Goal: Information Seeking & Learning: Learn about a topic

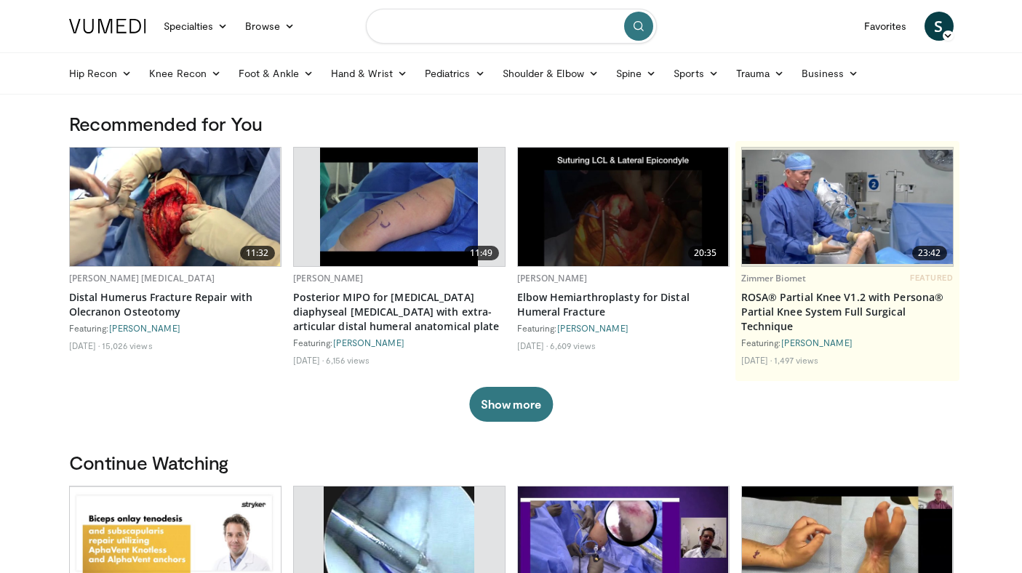
click at [487, 36] on input "Search topics, interventions" at bounding box center [511, 26] width 291 height 35
type input "*********"
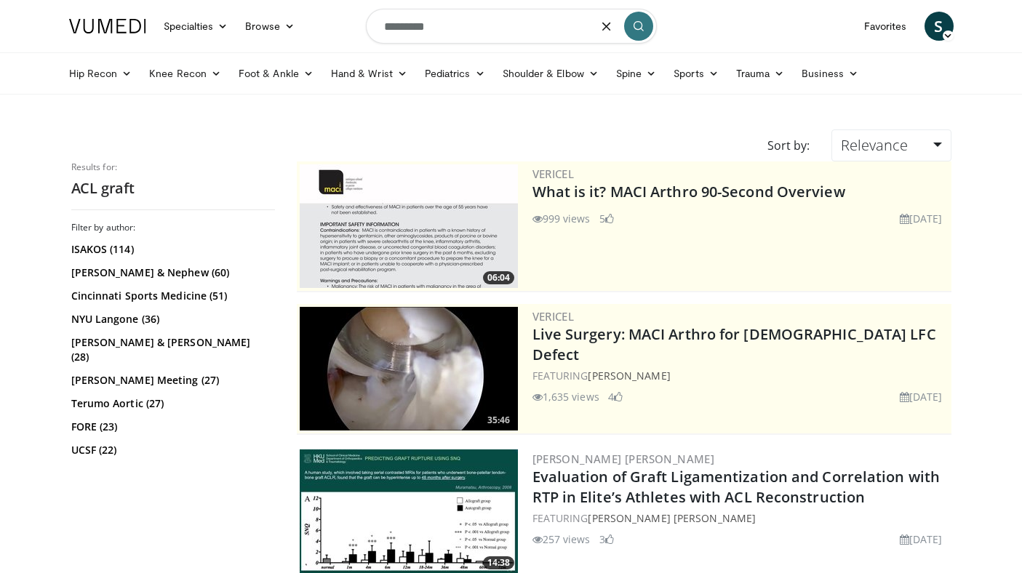
drag, startPoint x: 444, startPoint y: 29, endPoint x: 313, endPoint y: 23, distance: 131.1
click at [313, 23] on nav "Specialties Adult & Family Medicine Allergy, Asthma, Immunology Anesthesiology …" at bounding box center [511, 26] width 902 height 52
type input "**********"
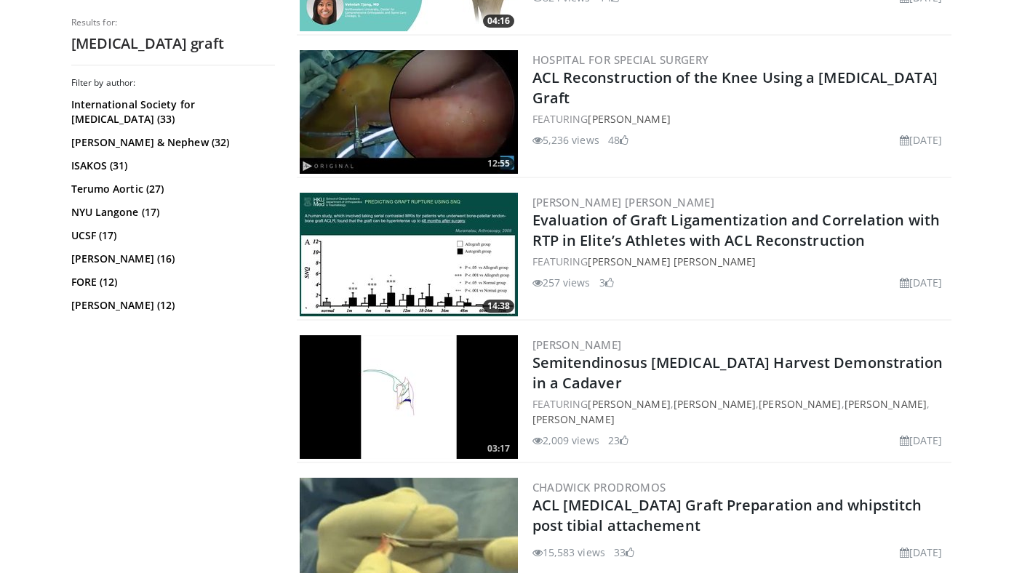
scroll to position [2232, 0]
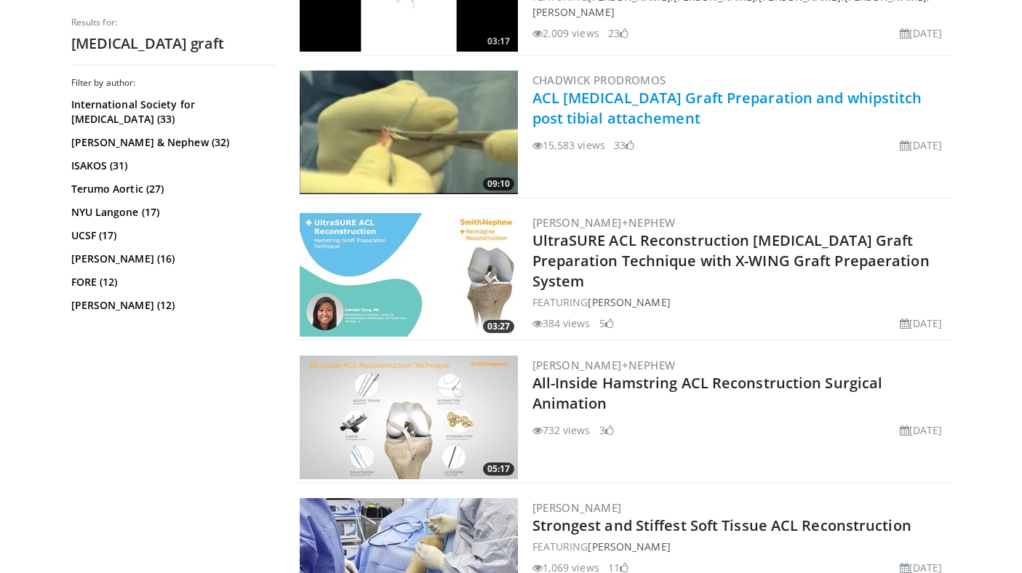
click at [587, 105] on link "ACL Hamstring Graft Preparation and whipstitch post tibial attachement" at bounding box center [727, 108] width 390 height 40
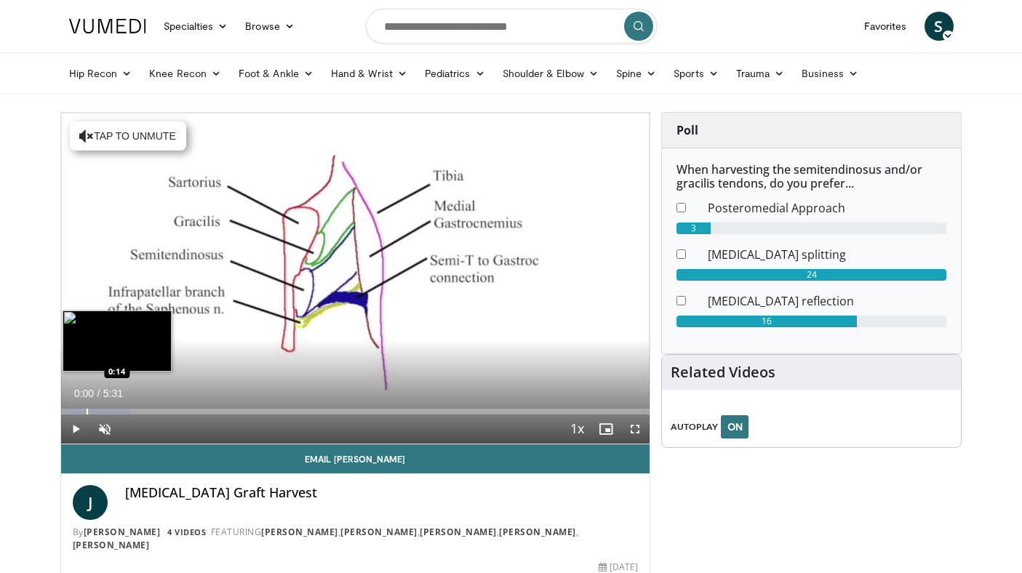
click at [87, 412] on div "Progress Bar" at bounding box center [87, 412] width 1 height 6
click at [111, 412] on div "Progress Bar" at bounding box center [111, 412] width 1 height 6
click at [94, 410] on div "Progress Bar" at bounding box center [94, 412] width 1 height 6
click at [80, 407] on div "Loaded : 26.90% 0:18 0:12" at bounding box center [355, 408] width 589 height 14
click at [96, 409] on div "Progress Bar" at bounding box center [96, 412] width 1 height 6
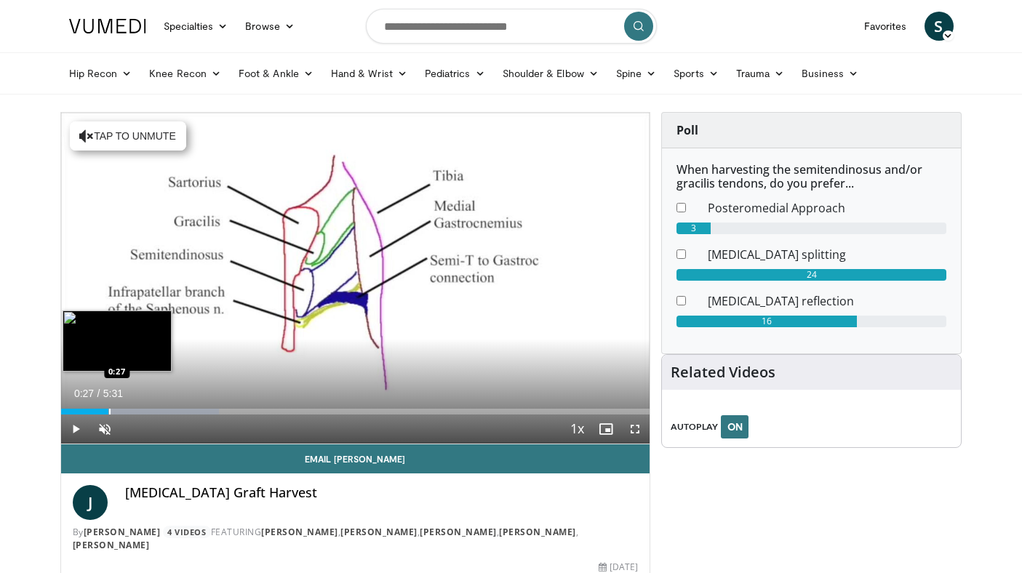
click at [109, 411] on div "Progress Bar" at bounding box center [109, 412] width 1 height 6
click at [120, 412] on div "Progress Bar" at bounding box center [120, 412] width 1 height 6
click at [136, 413] on div "Progress Bar" at bounding box center [136, 412] width 1 height 6
click at [146, 413] on div "Progress Bar" at bounding box center [146, 412] width 1 height 6
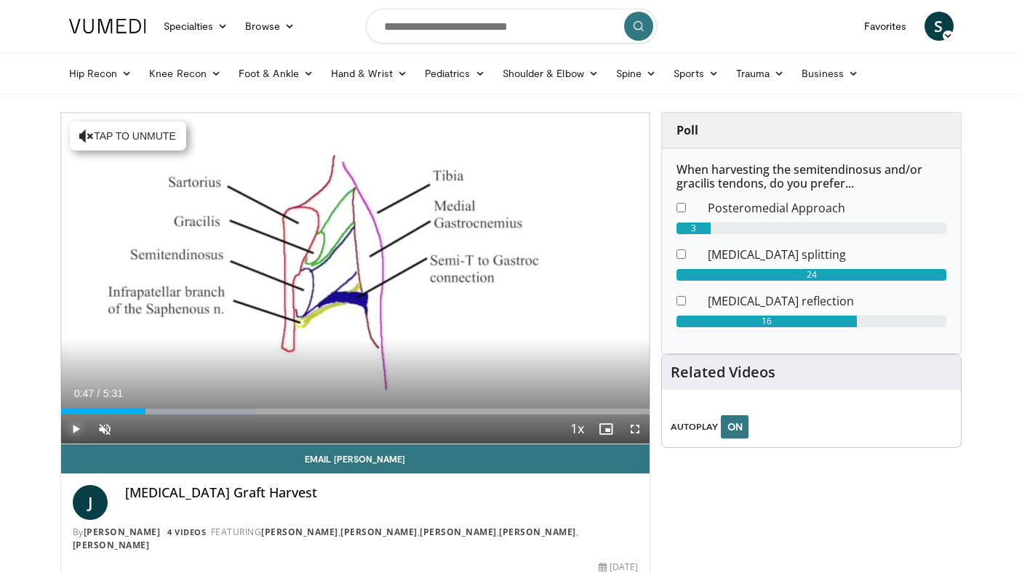
click at [82, 428] on span "Video Player" at bounding box center [75, 429] width 29 height 29
click at [106, 429] on span "Video Player" at bounding box center [104, 429] width 29 height 29
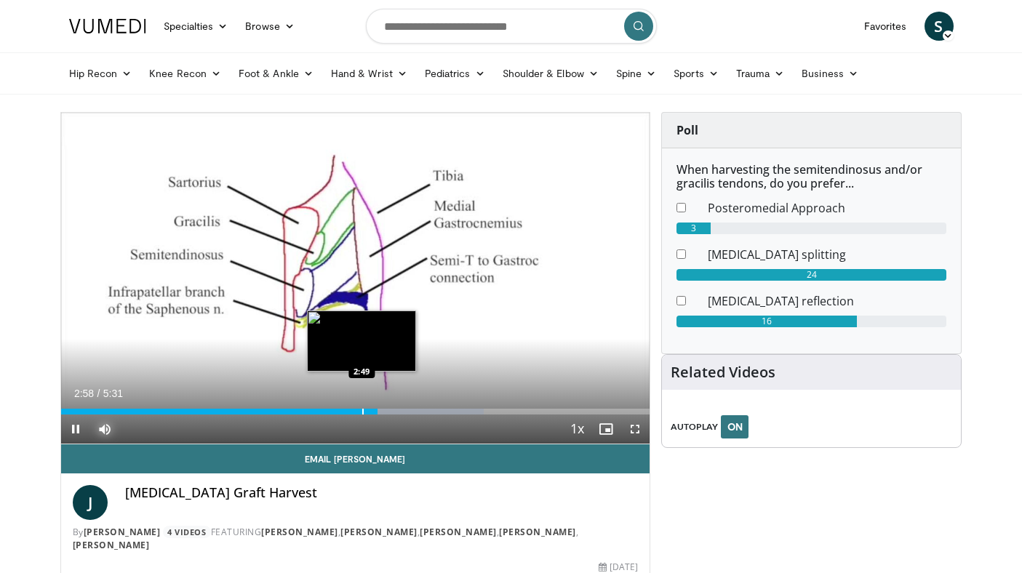
click at [362, 412] on div "Progress Bar" at bounding box center [362, 412] width 1 height 6
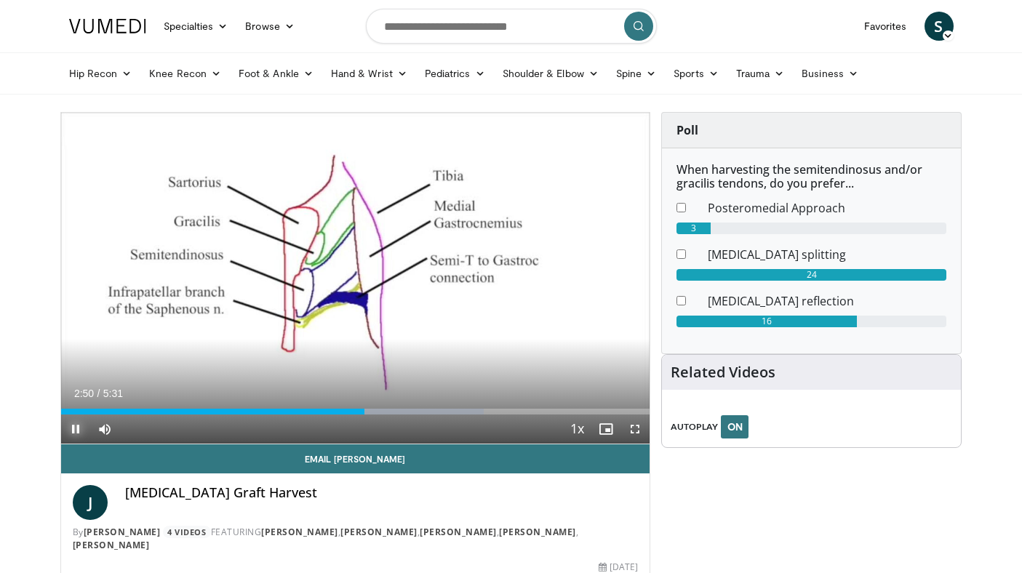
click at [76, 435] on span "Video Player" at bounding box center [75, 429] width 29 height 29
click at [76, 434] on span "Video Player" at bounding box center [75, 429] width 29 height 29
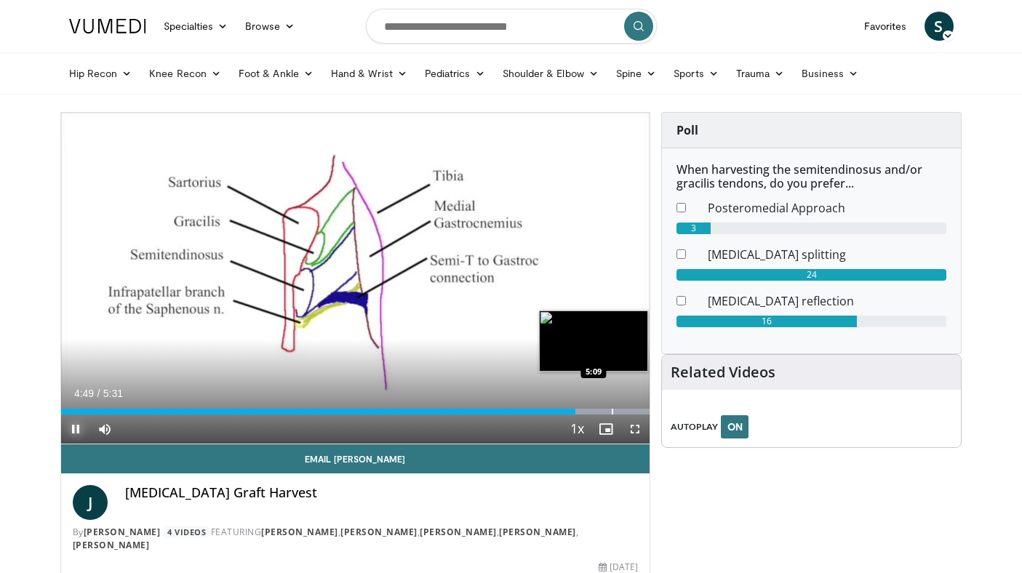
click at [612, 411] on div "Progress Bar" at bounding box center [612, 412] width 1 height 6
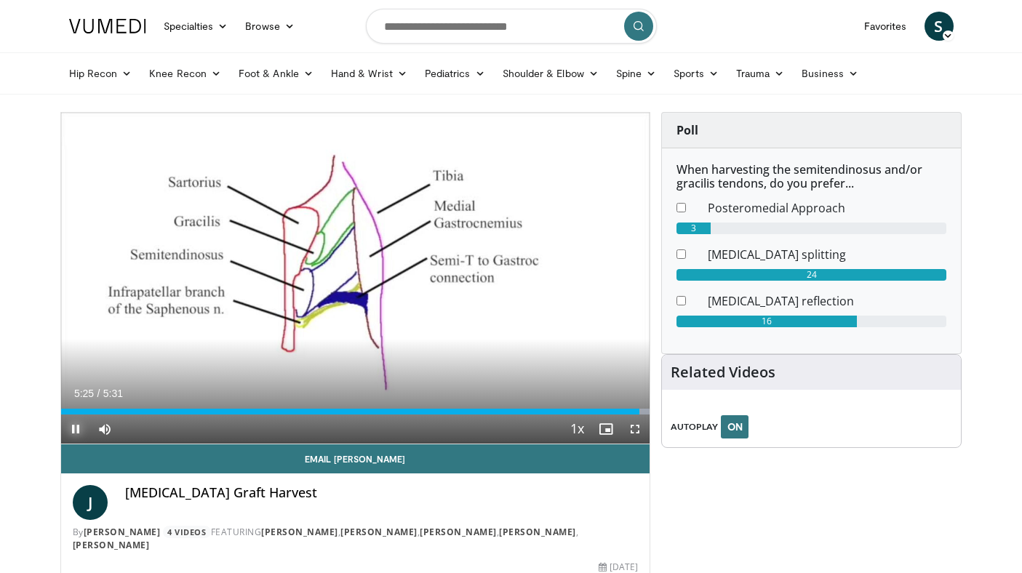
click at [76, 436] on span "Video Player" at bounding box center [75, 429] width 29 height 29
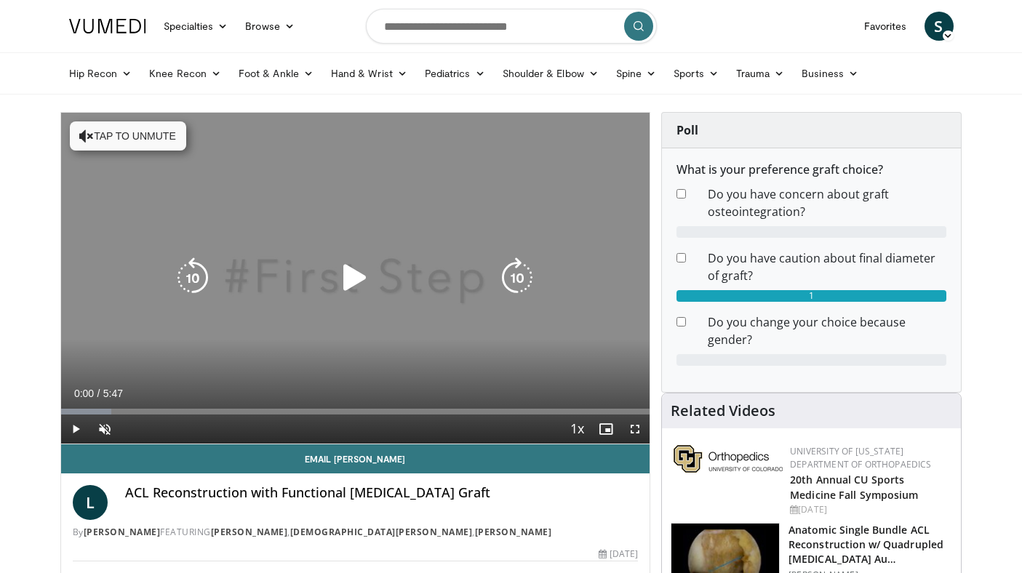
click at [354, 282] on icon "Video Player" at bounding box center [355, 277] width 41 height 41
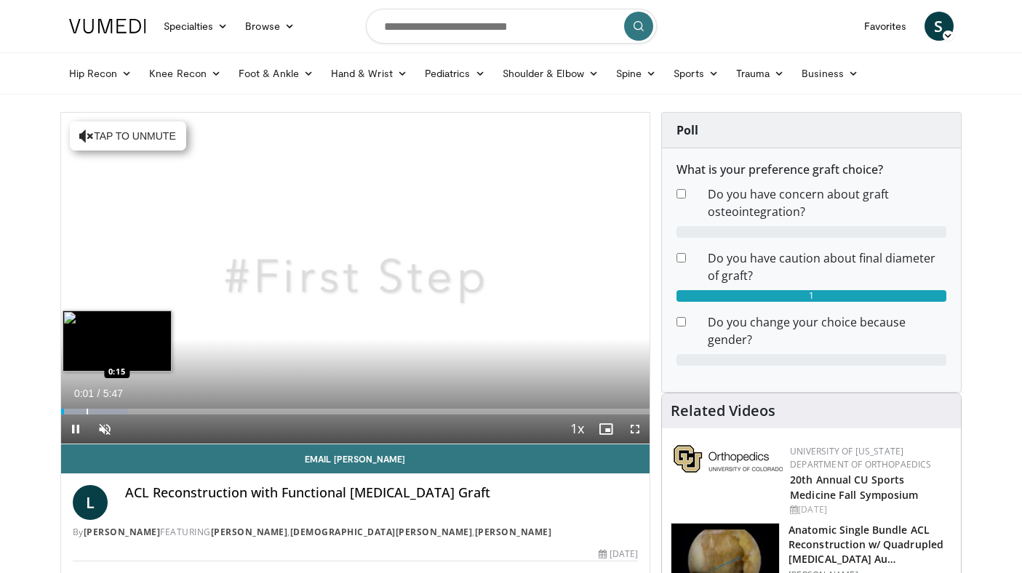
click at [87, 410] on div "Progress Bar" at bounding box center [87, 412] width 1 height 6
click at [111, 411] on div "Progress Bar" at bounding box center [109, 412] width 1 height 6
click at [76, 411] on div "Progress Bar" at bounding box center [76, 412] width 1 height 6
click at [83, 412] on div "Progress Bar" at bounding box center [83, 412] width 1 height 6
click at [97, 412] on div "Progress Bar" at bounding box center [97, 412] width 1 height 6
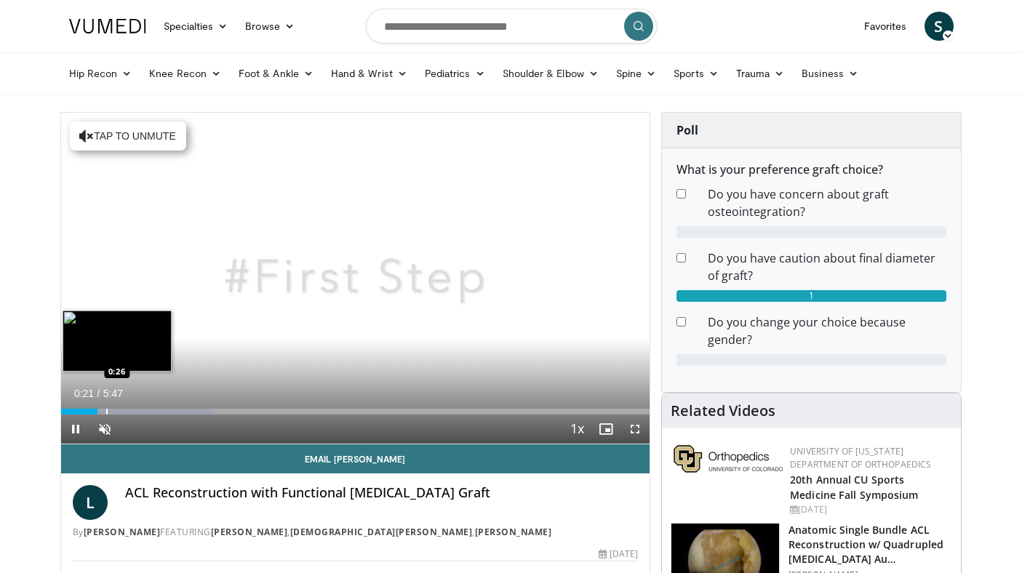
click at [106, 411] on div "Progress Bar" at bounding box center [106, 412] width 1 height 6
click at [111, 412] on div "Progress Bar" at bounding box center [109, 412] width 1 height 6
click at [123, 412] on div "Progress Bar" at bounding box center [123, 412] width 1 height 6
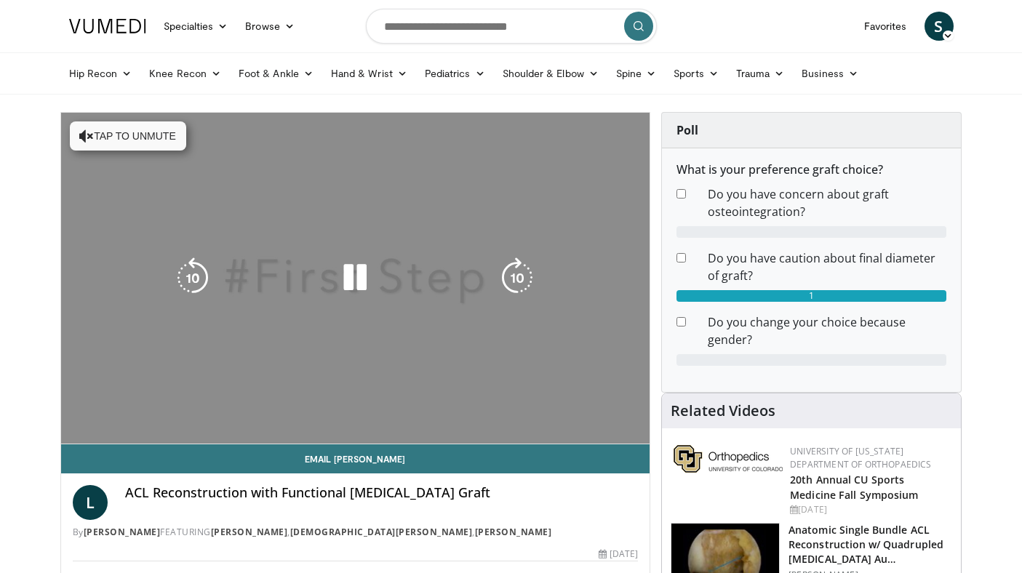
click at [133, 438] on div "Loaded : 28.52% 0:36 0:36" at bounding box center [355, 441] width 589 height 6
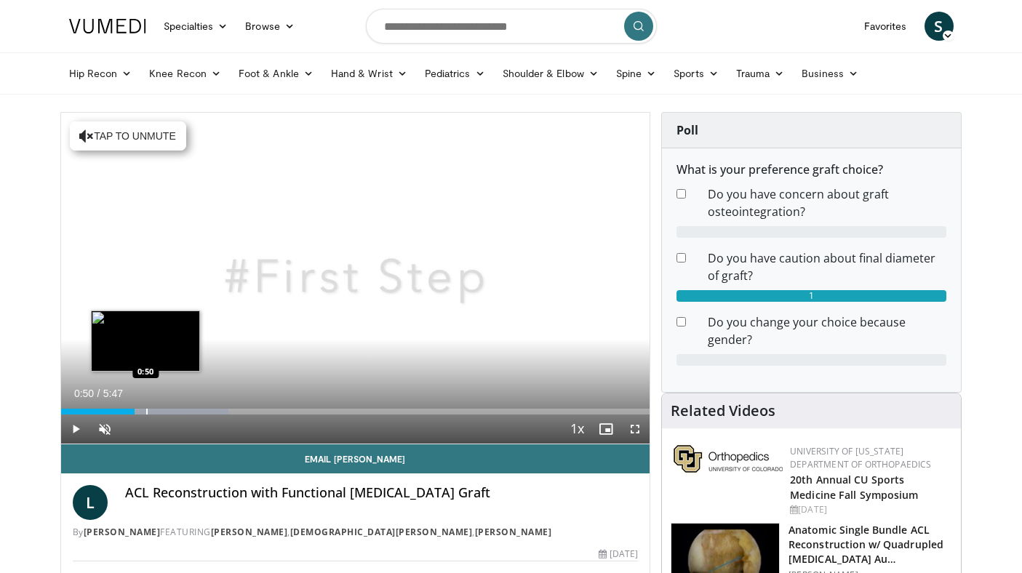
click at [146, 411] on div "Progress Bar" at bounding box center [146, 412] width 1 height 6
click at [157, 414] on div "Progress Bar" at bounding box center [157, 412] width 1 height 6
click at [170, 414] on div "Progress Bar" at bounding box center [170, 412] width 1 height 6
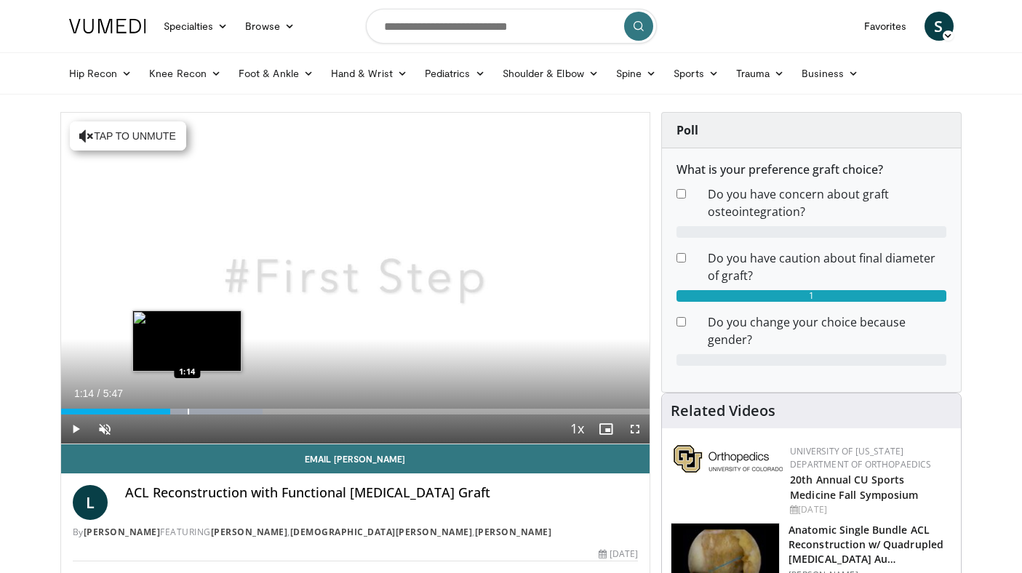
click at [188, 412] on div "Progress Bar" at bounding box center [188, 412] width 1 height 6
click at [206, 411] on div "Progress Bar" at bounding box center [206, 412] width 1 height 6
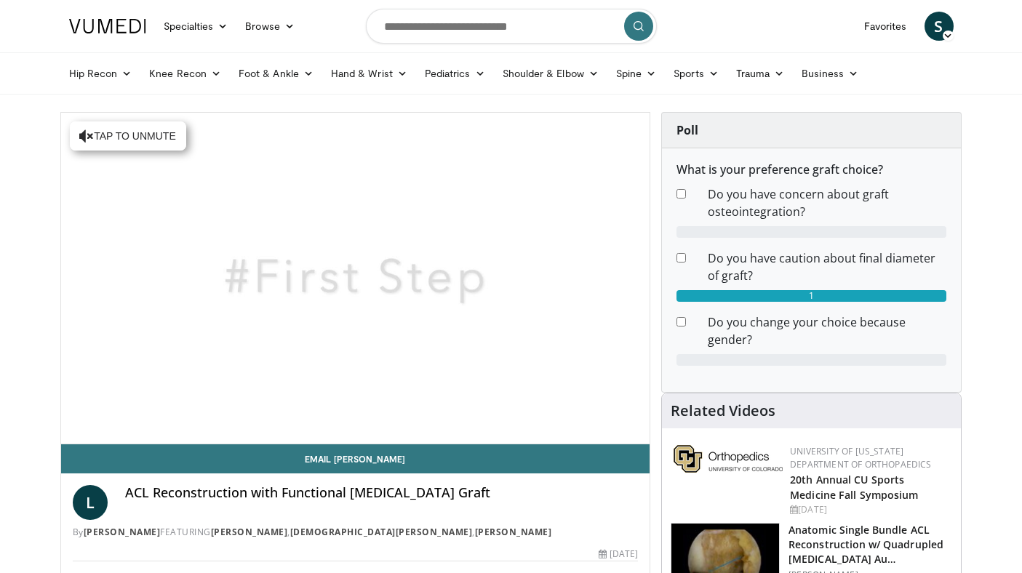
click at [220, 438] on div "Progress Bar" at bounding box center [219, 441] width 1 height 6
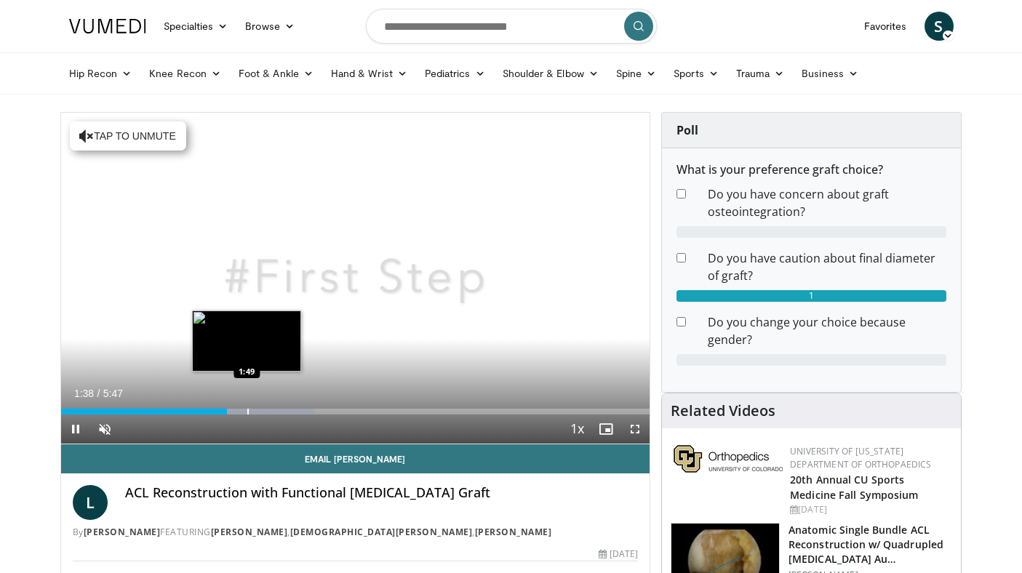
click at [249, 411] on div "Progress Bar" at bounding box center [247, 412] width 1 height 6
click at [266, 410] on div "Progress Bar" at bounding box center [265, 412] width 1 height 6
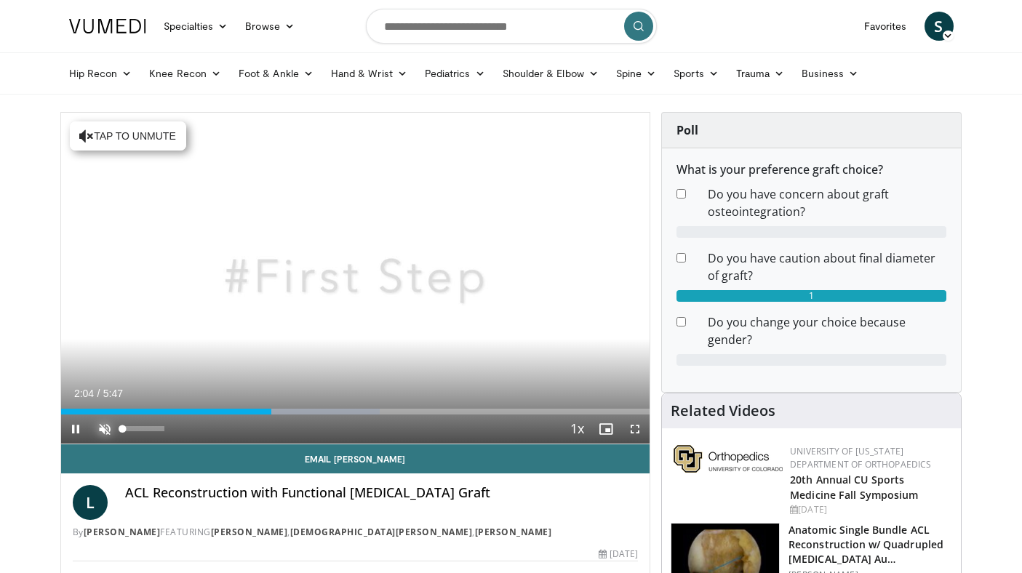
click at [104, 428] on video-js "**********" at bounding box center [355, 279] width 589 height 332
click at [97, 427] on span "Video Player" at bounding box center [104, 429] width 29 height 29
click at [130, 430] on div "18%" at bounding box center [143, 428] width 41 height 5
click at [128, 429] on div "Volume Level" at bounding box center [125, 428] width 5 height 5
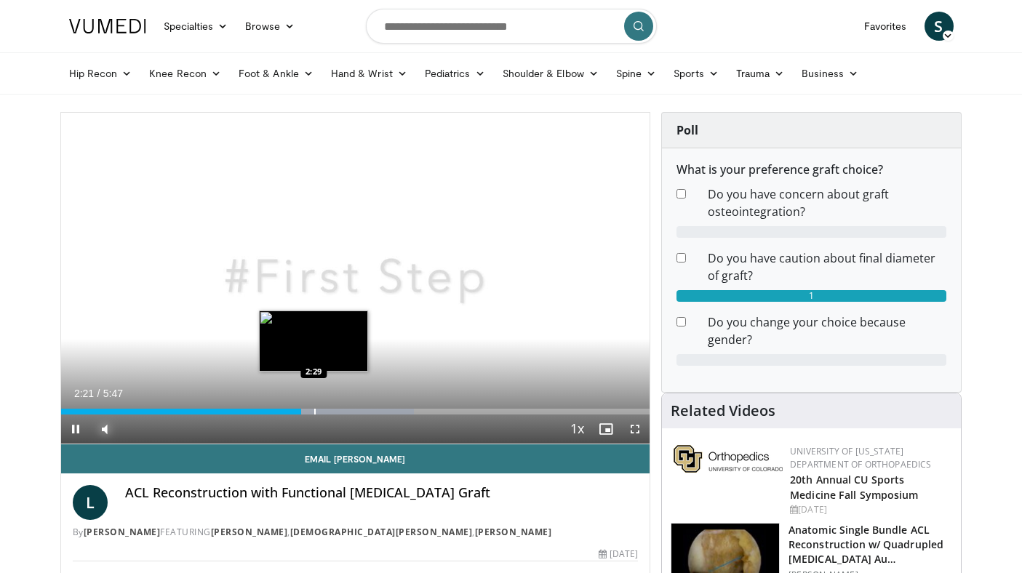
click at [314, 409] on div "Progress Bar" at bounding box center [314, 412] width 1 height 6
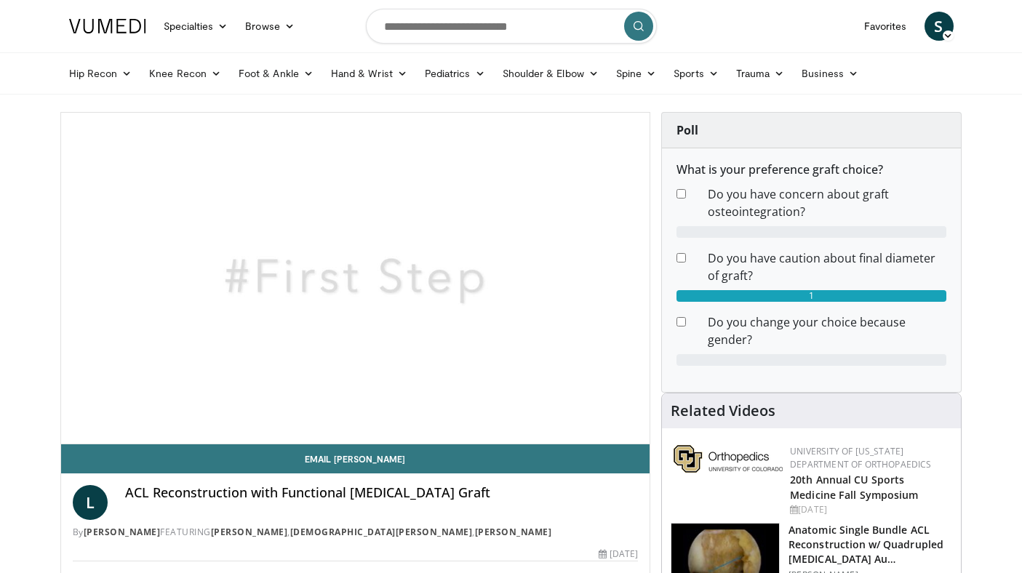
click at [329, 411] on div "10 seconds Tap to unmute" at bounding box center [355, 278] width 589 height 331
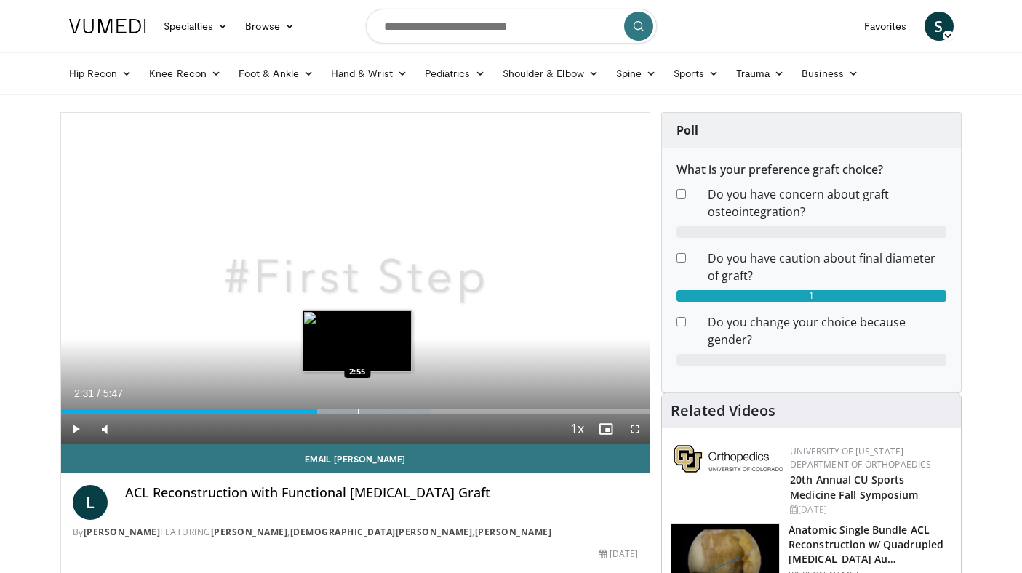
click at [358, 410] on div "Progress Bar" at bounding box center [358, 412] width 1 height 6
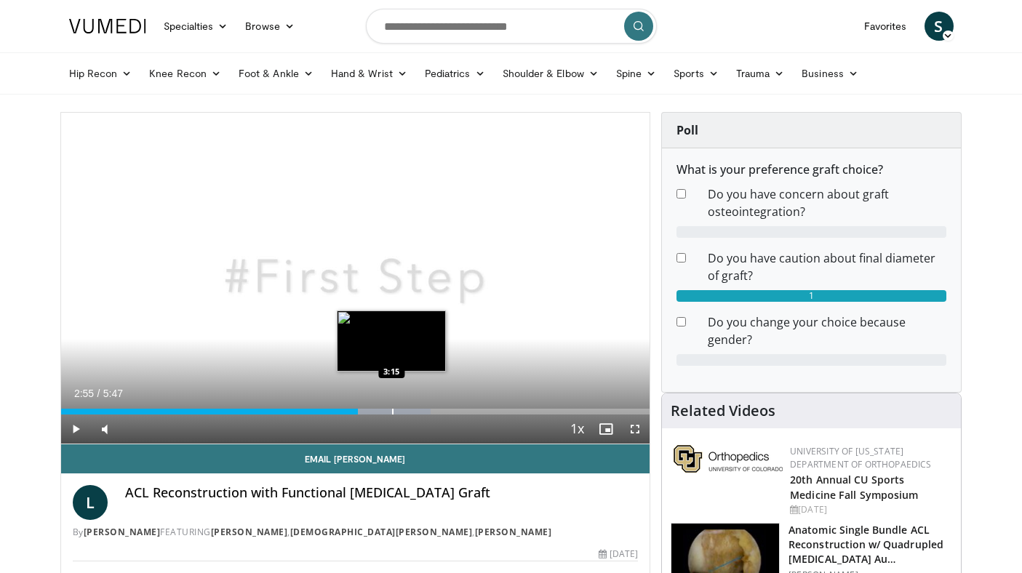
click at [392, 409] on div "Progress Bar" at bounding box center [392, 412] width 1 height 6
click at [412, 409] on div "Progress Bar" at bounding box center [412, 412] width 1 height 6
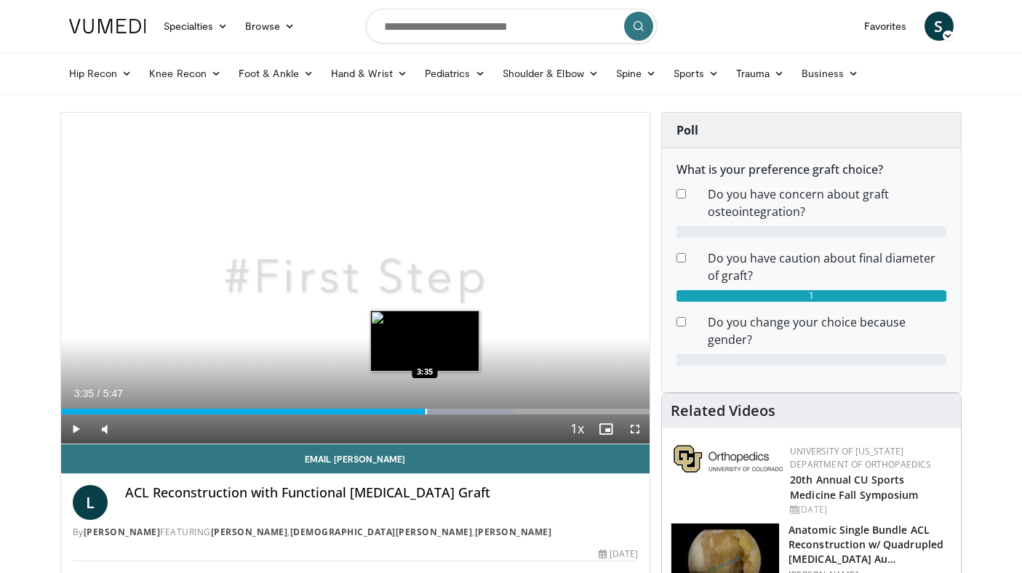
click at [425, 409] on div "Progress Bar" at bounding box center [425, 412] width 1 height 6
click at [435, 409] on div "Progress Bar" at bounding box center [435, 412] width 1 height 6
click at [450, 409] on div "Progress Bar" at bounding box center [450, 412] width 1 height 6
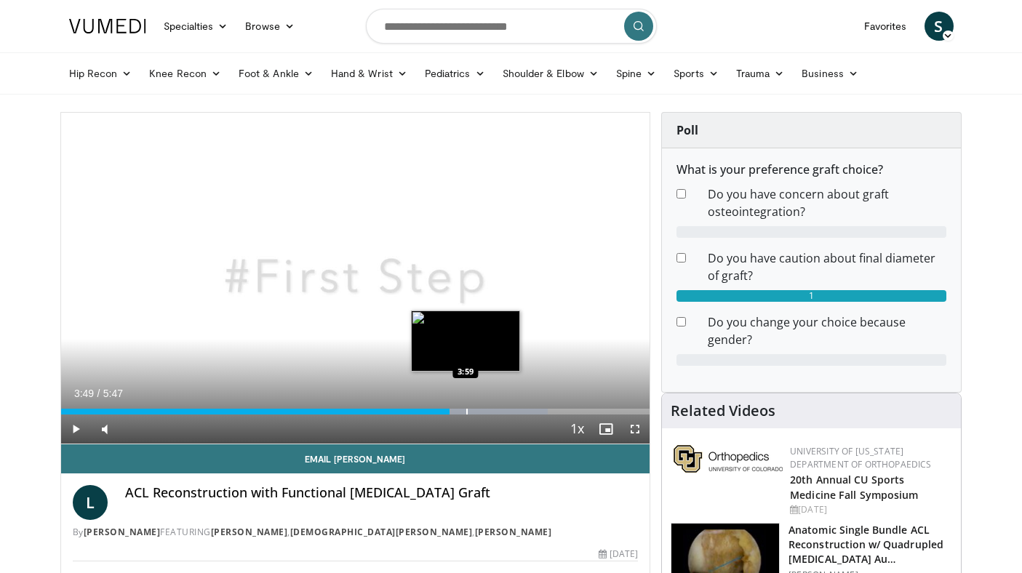
click at [466, 409] on div "Progress Bar" at bounding box center [466, 412] width 1 height 6
click at [489, 412] on div "Progress Bar" at bounding box center [489, 412] width 1 height 6
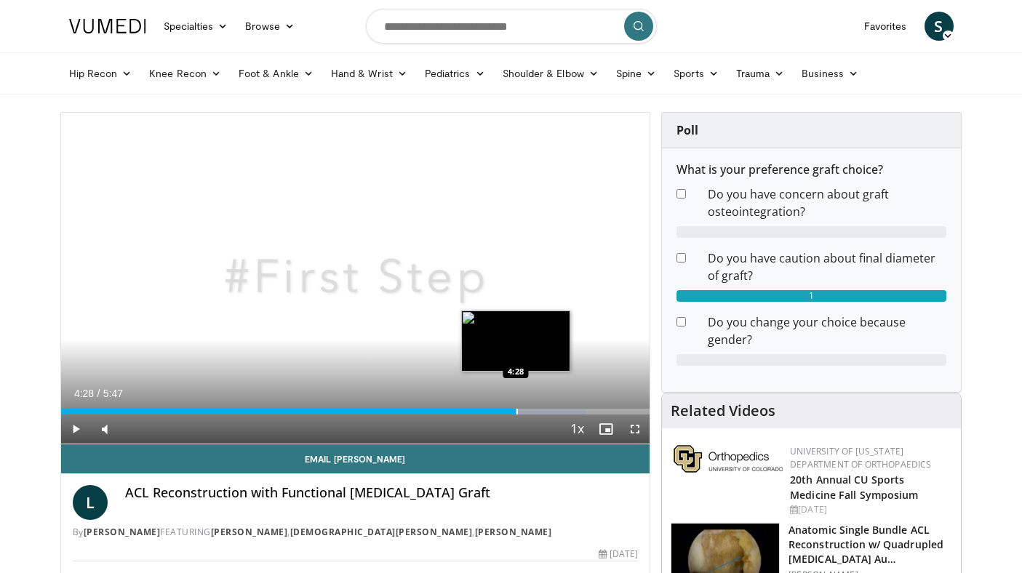
click at [516, 410] on div "Progress Bar" at bounding box center [516, 412] width 1 height 6
click at [536, 409] on div "Progress Bar" at bounding box center [536, 412] width 1 height 6
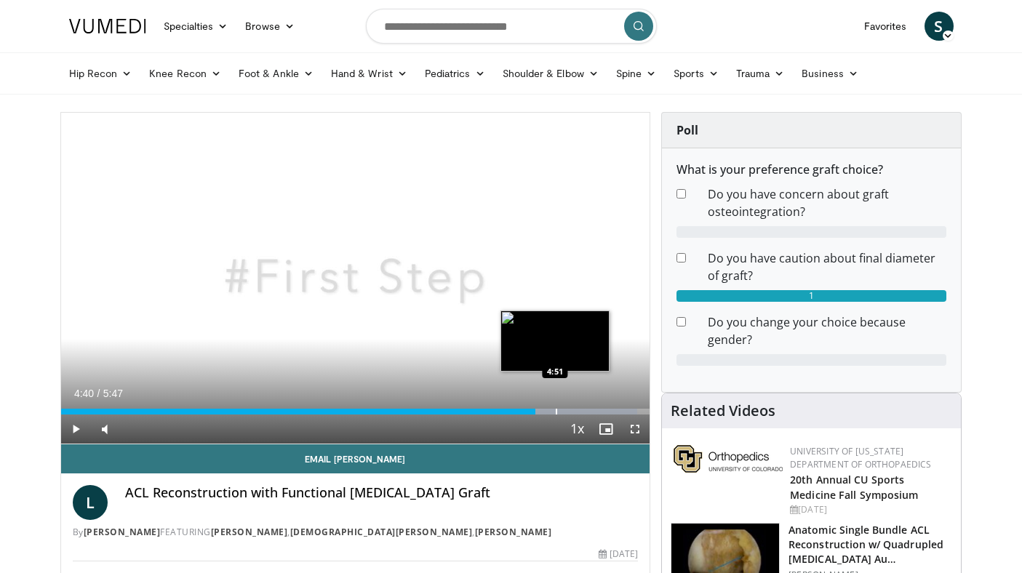
click at [557, 409] on div "Progress Bar" at bounding box center [556, 412] width 1 height 6
click at [573, 409] on div "Progress Bar" at bounding box center [572, 412] width 1 height 6
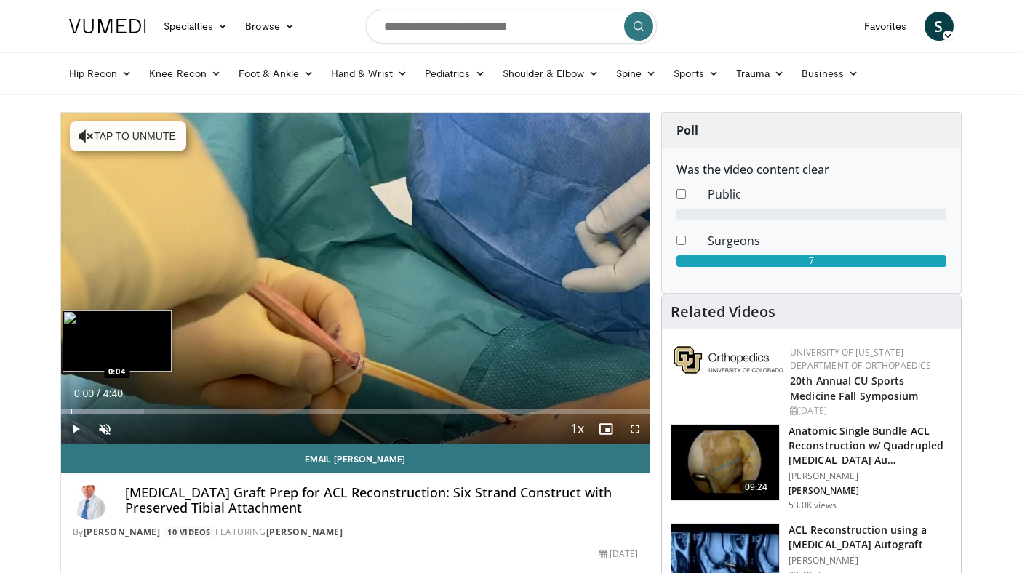
click at [71, 411] on div "Progress Bar" at bounding box center [71, 412] width 1 height 6
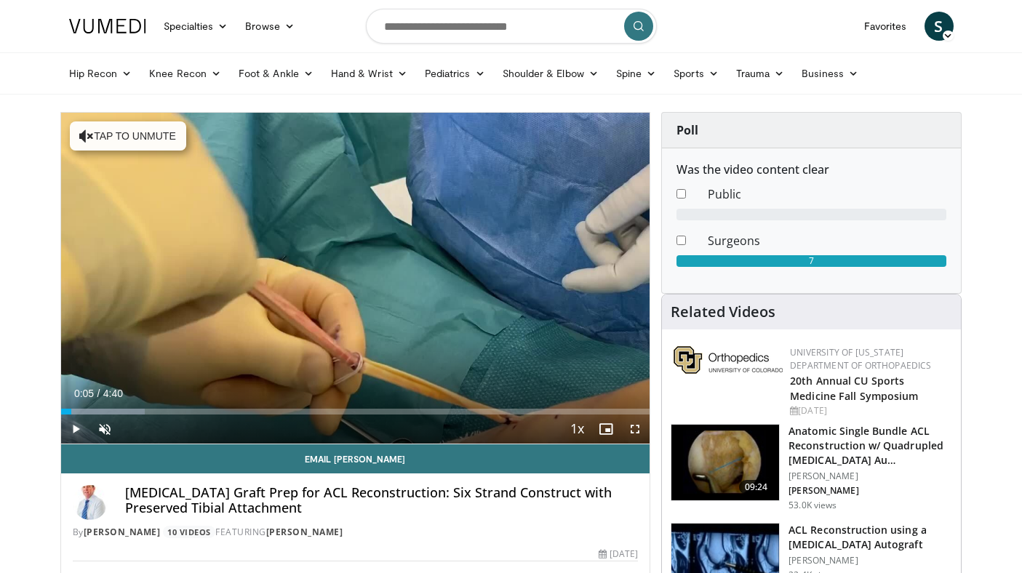
click at [75, 431] on span "Video Player" at bounding box center [75, 429] width 29 height 29
click at [93, 412] on div "Progress Bar" at bounding box center [93, 412] width 1 height 6
click at [105, 426] on span "Video Player" at bounding box center [104, 429] width 29 height 29
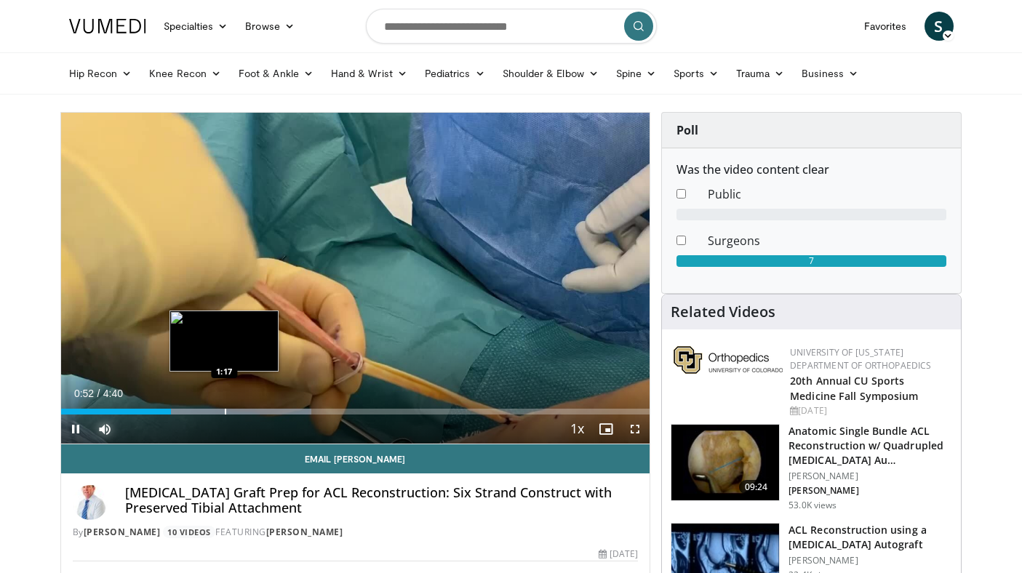
click at [225, 409] on div "Progress Bar" at bounding box center [225, 412] width 1 height 6
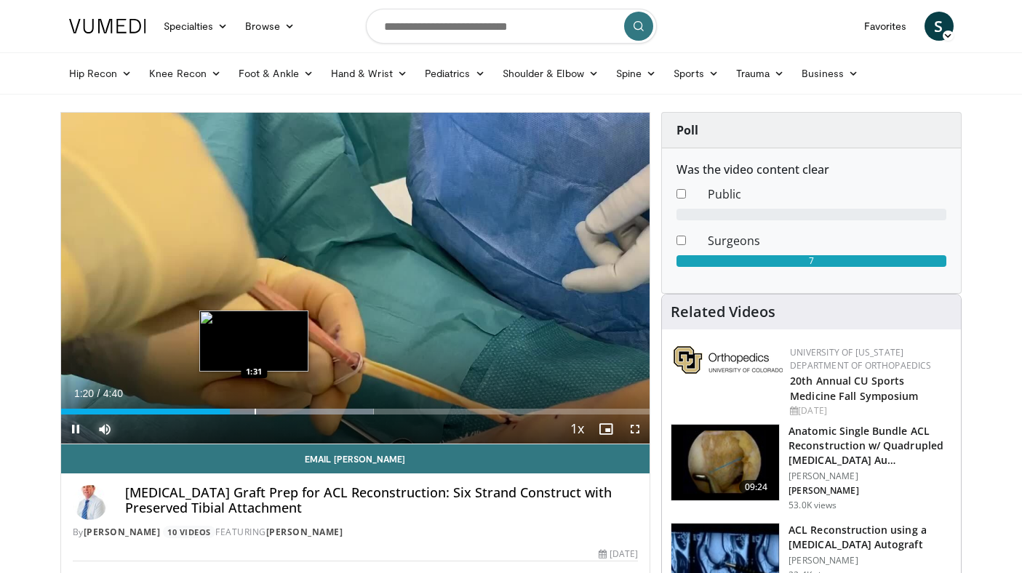
click at [255, 412] on div "Progress Bar" at bounding box center [255, 412] width 1 height 6
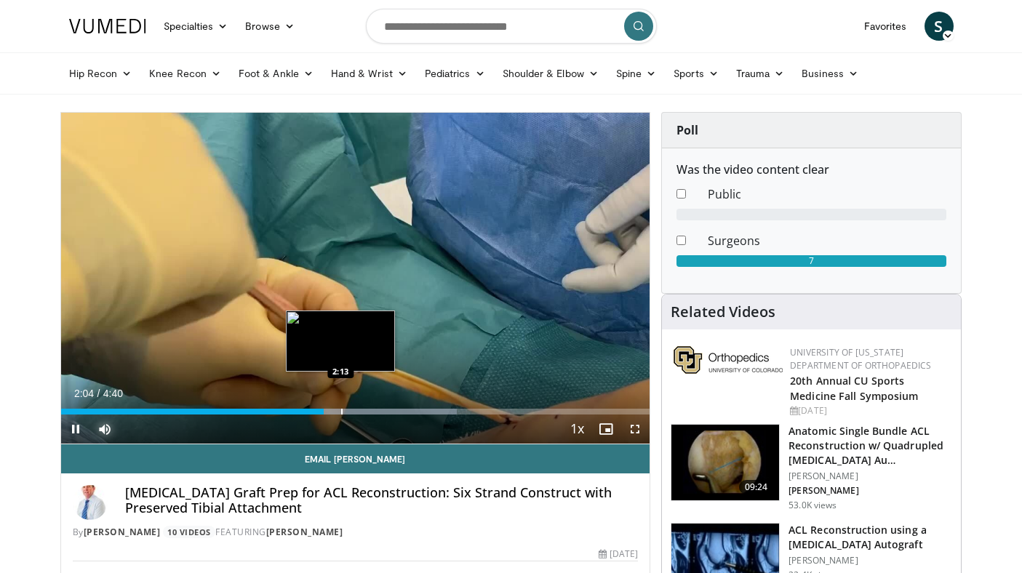
click at [340, 407] on div "Loaded : 67.28% 2:04 2:13" at bounding box center [355, 408] width 589 height 14
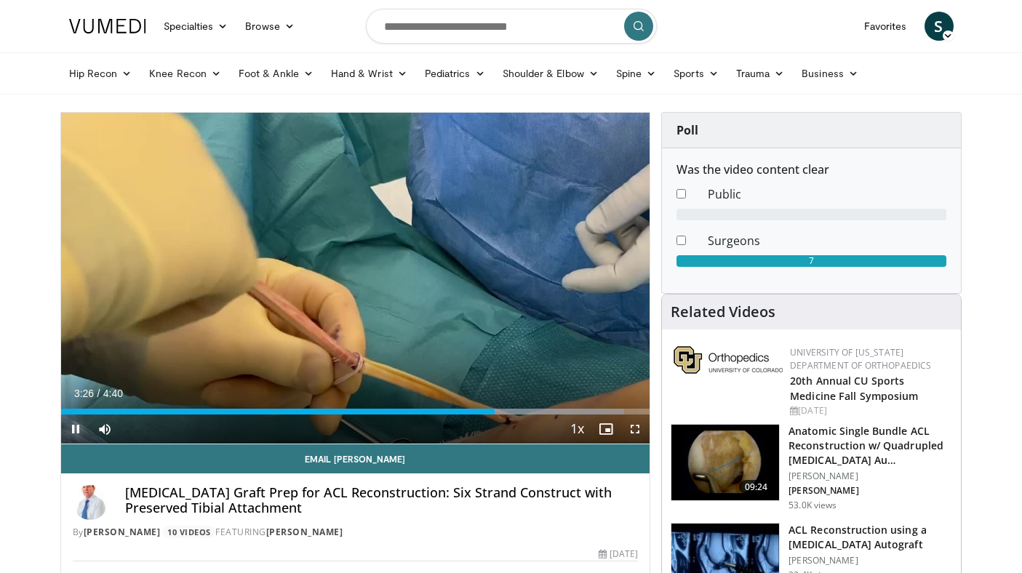
click at [72, 428] on span "Video Player" at bounding box center [75, 429] width 29 height 29
click at [80, 425] on span "Video Player" at bounding box center [75, 429] width 29 height 29
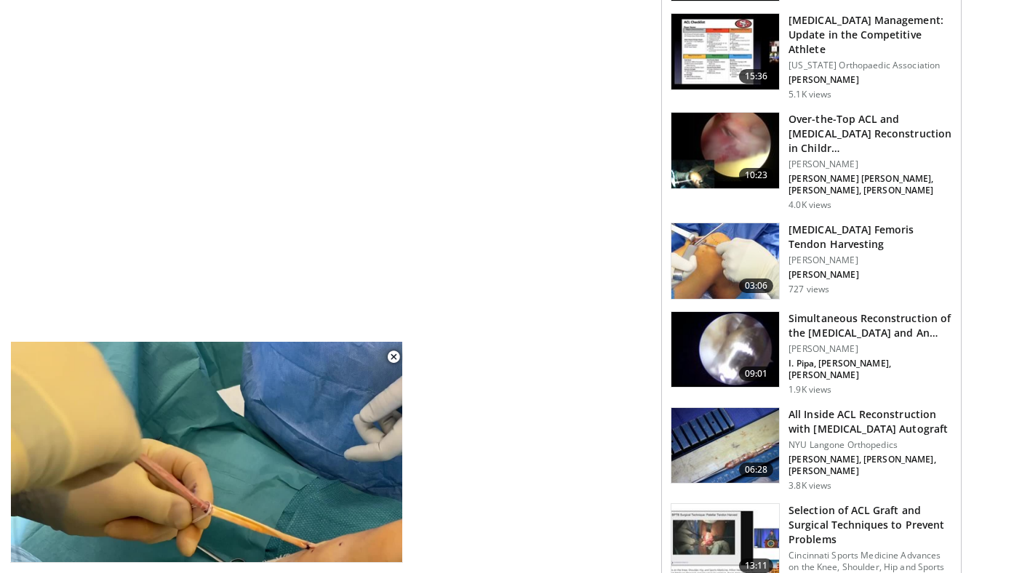
scroll to position [1558, 0]
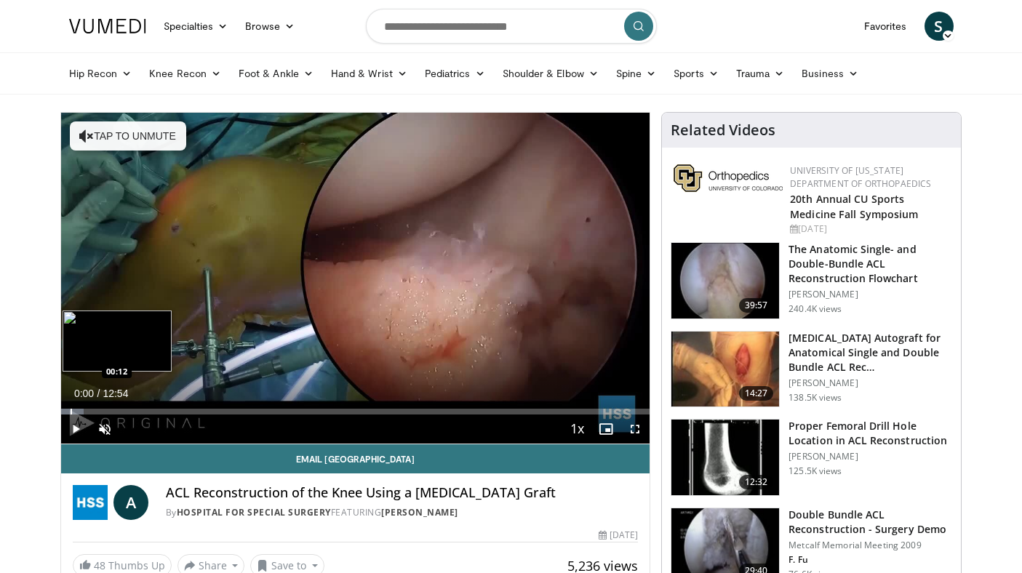
click at [71, 412] on div "Progress Bar" at bounding box center [71, 412] width 1 height 6
click at [90, 412] on div "Progress Bar" at bounding box center [90, 412] width 1 height 6
click at [103, 410] on div "Progress Bar" at bounding box center [103, 412] width 1 height 6
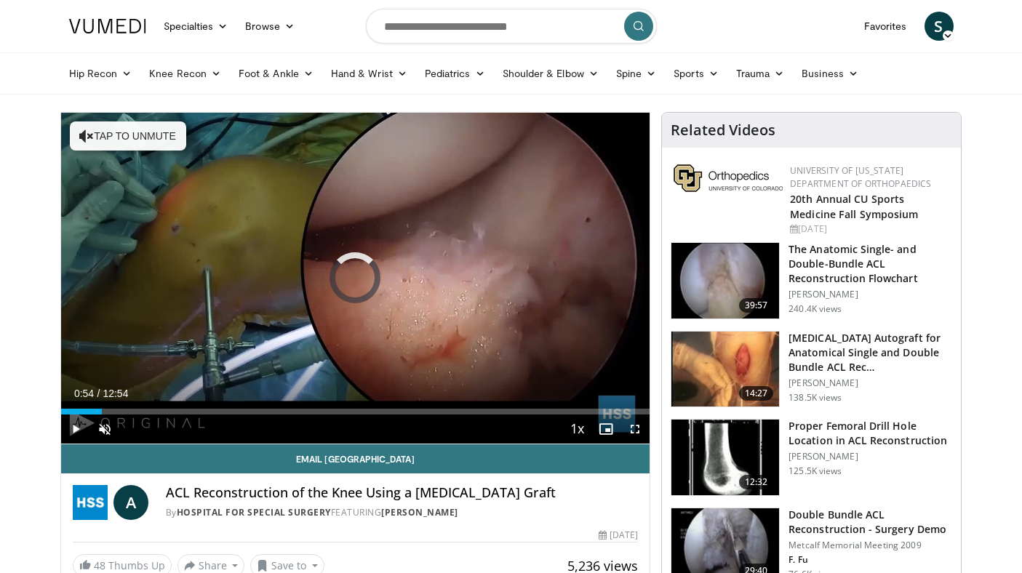
click at [125, 411] on div "Progress Bar" at bounding box center [124, 412] width 1 height 6
click at [172, 414] on div "Progress Bar" at bounding box center [172, 412] width 1 height 6
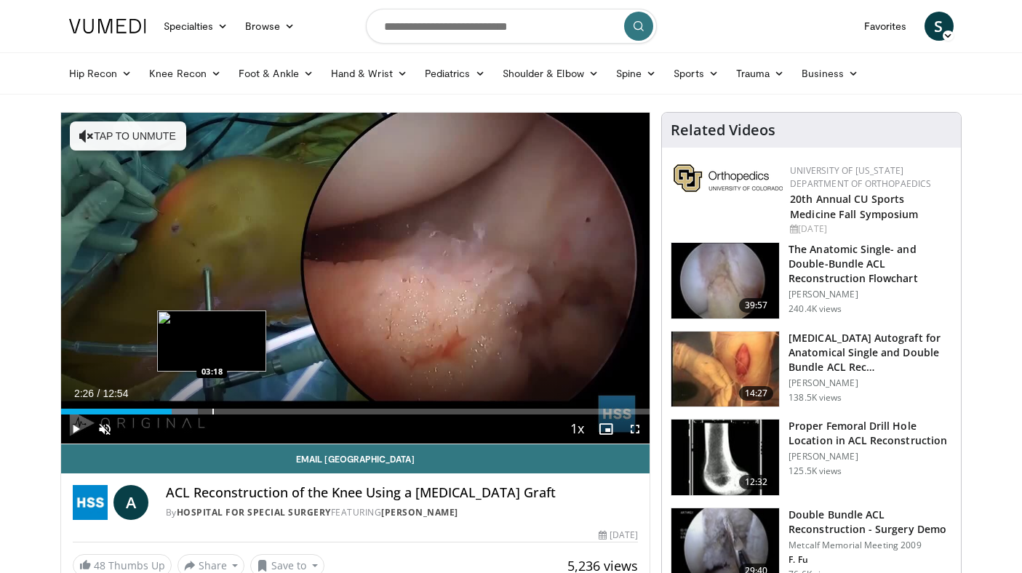
click at [212, 409] on div "Progress Bar" at bounding box center [212, 412] width 1 height 6
click at [243, 407] on div "Loaded : 27.16% 03:18 03:59" at bounding box center [355, 408] width 589 height 14
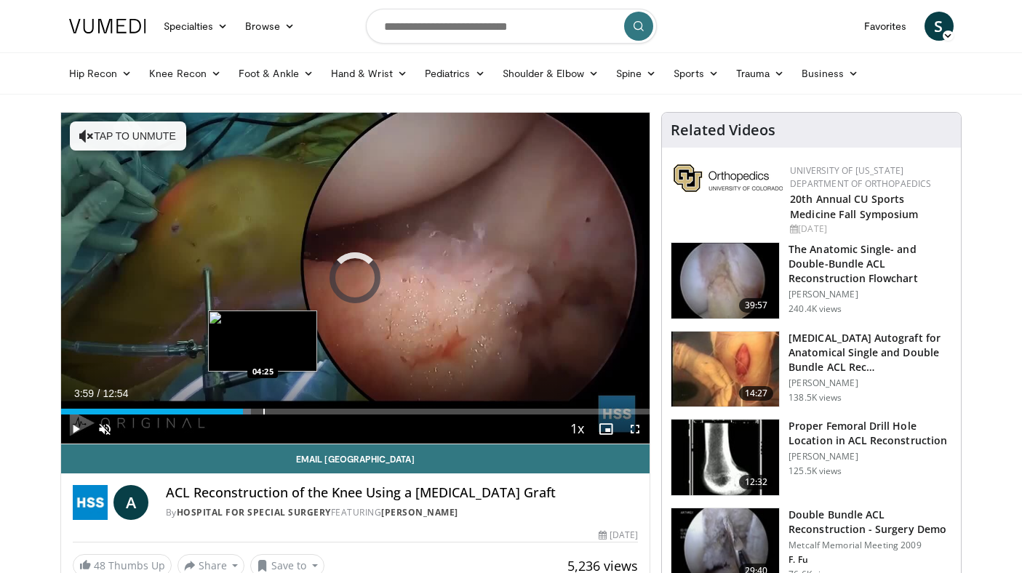
click at [263, 410] on div "Progress Bar" at bounding box center [263, 412] width 1 height 6
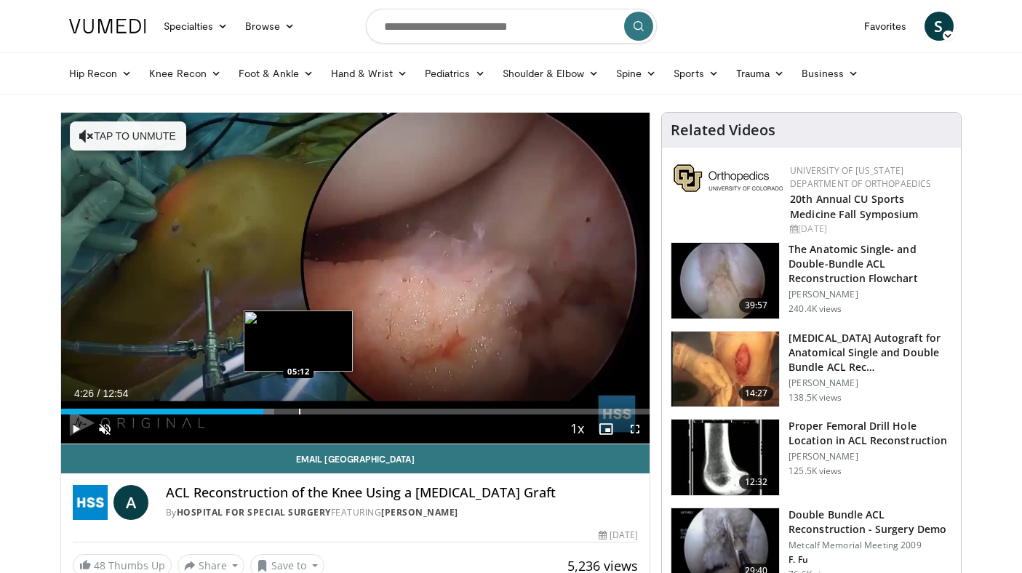
click at [300, 409] on div "Progress Bar" at bounding box center [299, 412] width 1 height 6
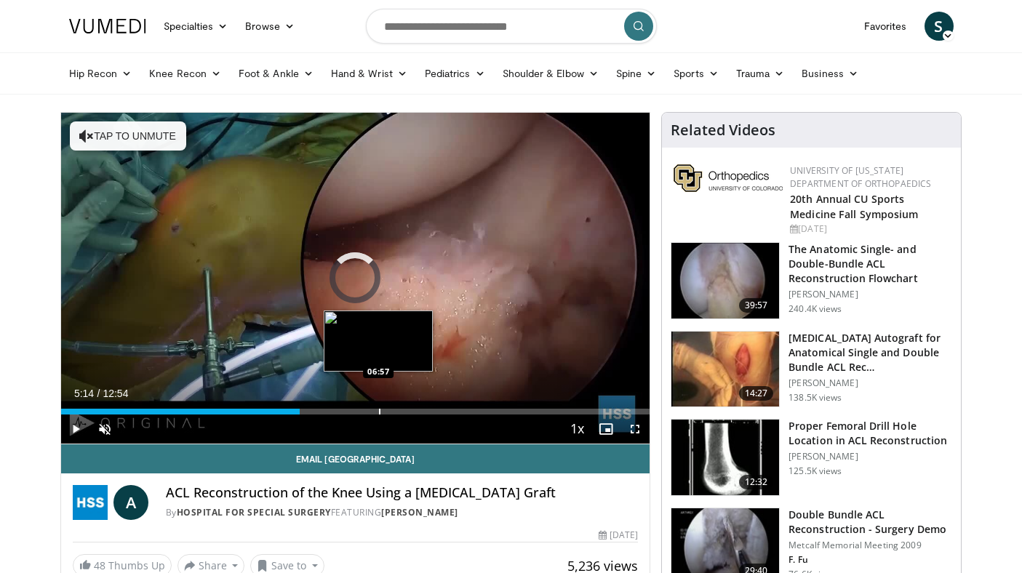
click at [379, 409] on div "Progress Bar" at bounding box center [379, 412] width 1 height 6
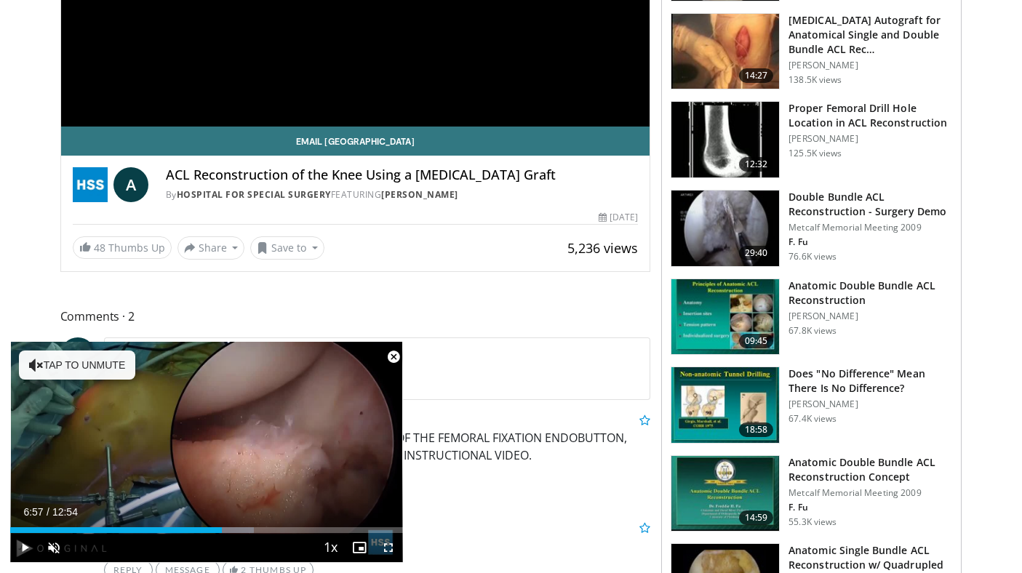
scroll to position [356, 0]
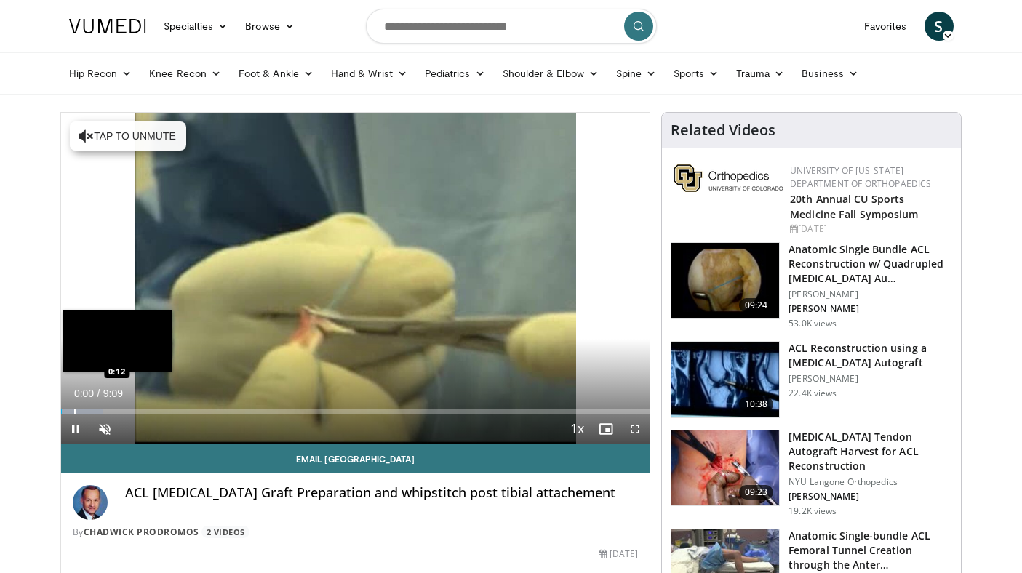
click at [74, 412] on div "Progress Bar" at bounding box center [74, 412] width 1 height 6
click at [94, 411] on div "Progress Bar" at bounding box center [94, 412] width 1 height 6
click at [109, 409] on div "Progress Bar" at bounding box center [109, 412] width 1 height 6
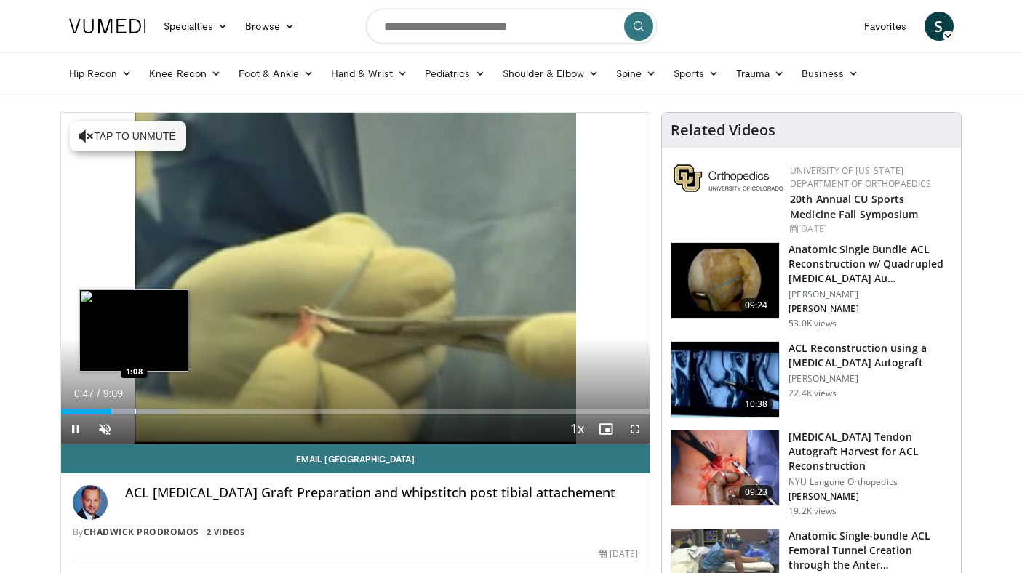
click at [135, 412] on div "Progress Bar" at bounding box center [135, 412] width 1 height 6
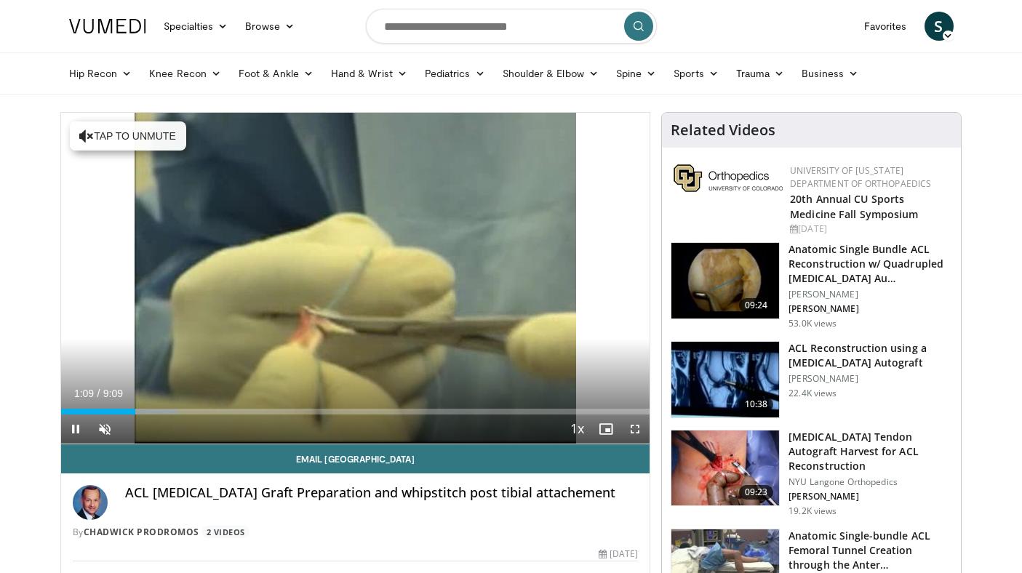
click at [162, 415] on div "Current Time 1:09 / Duration 9:09 Pause Skip Backward Skip Forward Unmute 0% Lo…" at bounding box center [355, 429] width 589 height 29
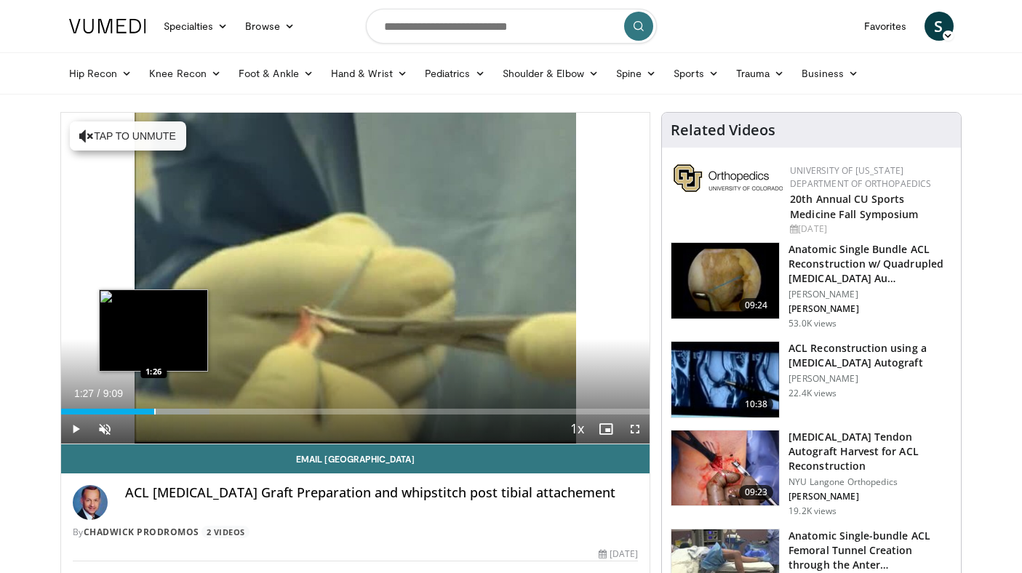
click at [154, 414] on div "Progress Bar" at bounding box center [154, 412] width 1 height 6
click at [174, 414] on div "Progress Bar" at bounding box center [174, 412] width 1 height 6
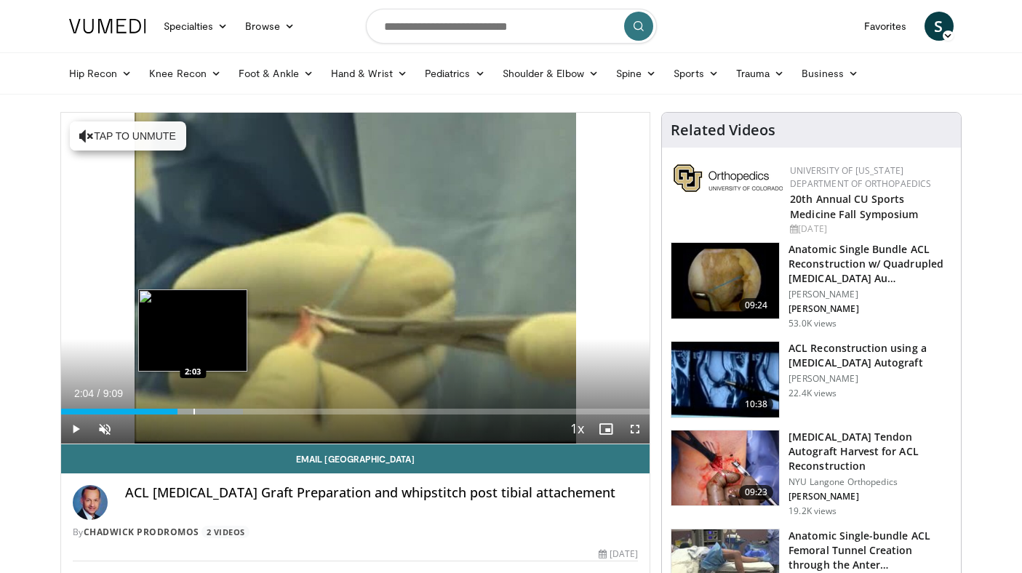
click at [193, 412] on div "Progress Bar" at bounding box center [193, 412] width 1 height 6
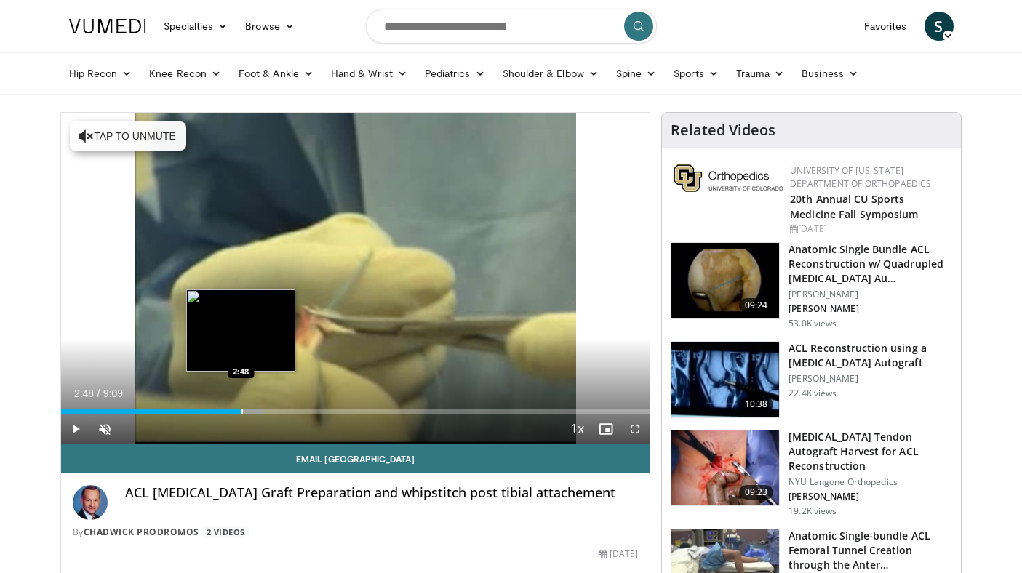
click at [241, 408] on div "Loaded : 34.27% 2:48 2:48" at bounding box center [355, 408] width 589 height 14
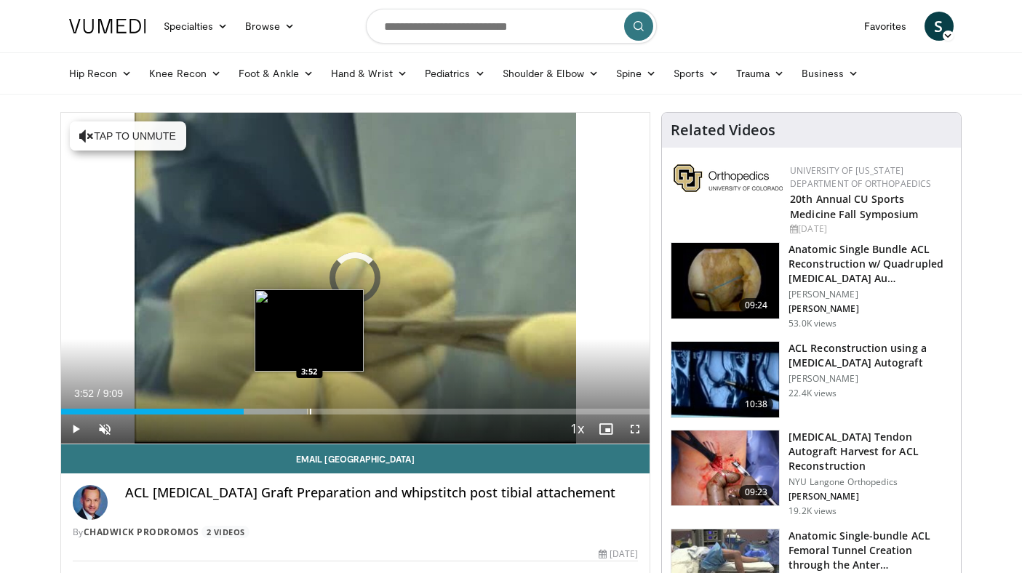
click at [310, 413] on div "Progress Bar" at bounding box center [310, 412] width 1 height 6
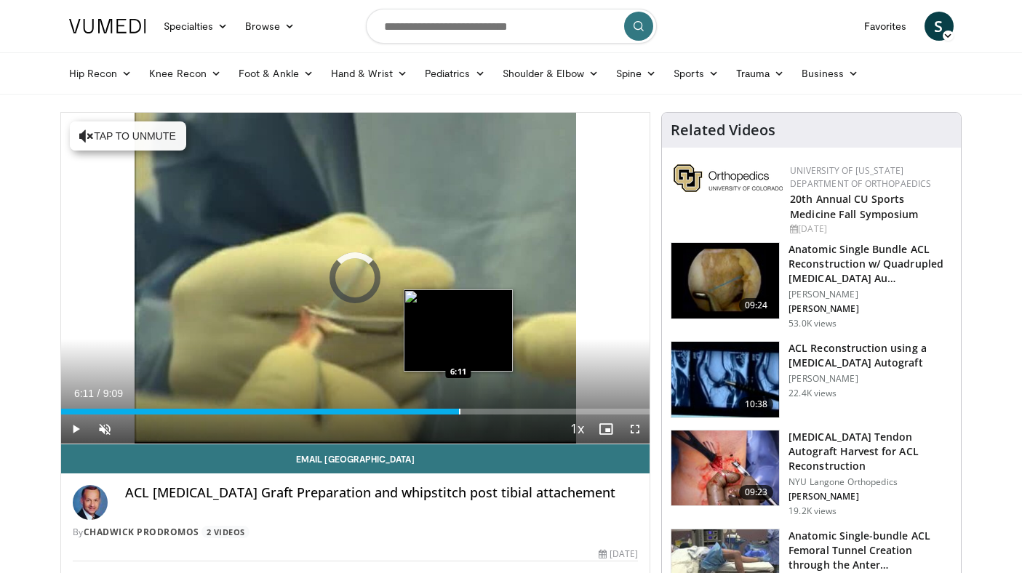
click at [459, 410] on div "Progress Bar" at bounding box center [459, 412] width 1 height 6
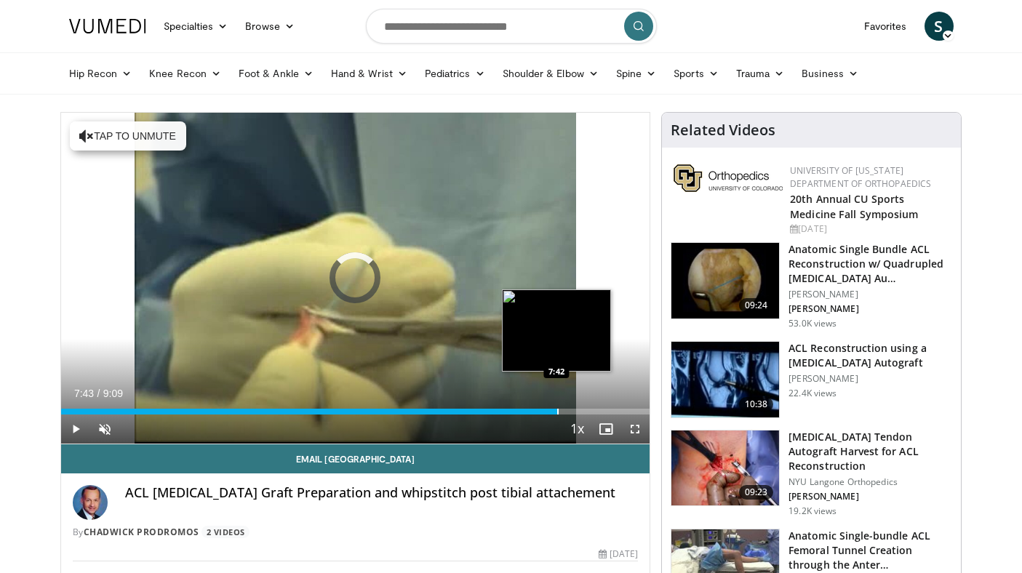
click at [557, 410] on div "Progress Bar" at bounding box center [557, 412] width 1 height 6
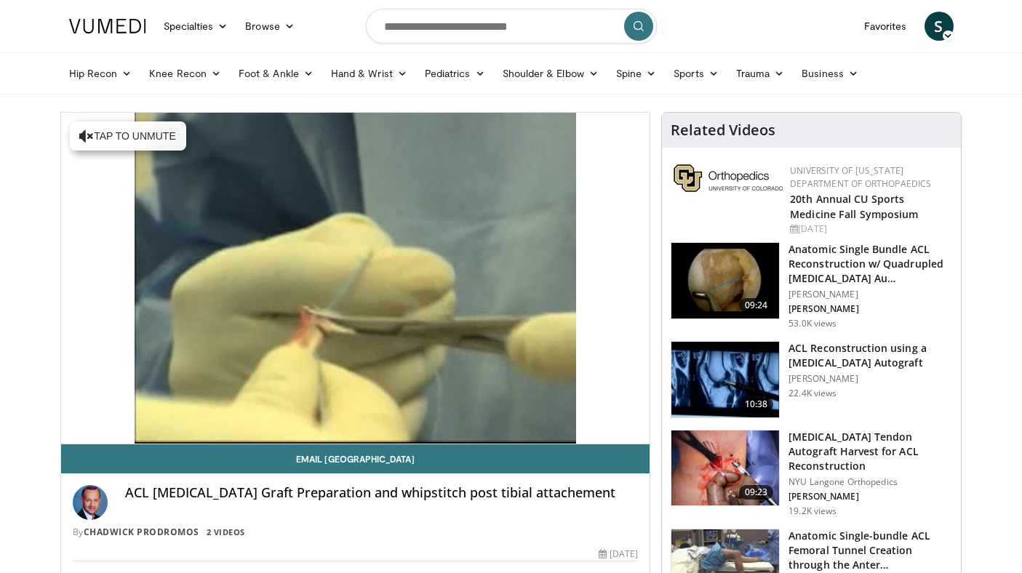
click at [745, 280] on img at bounding box center [725, 281] width 108 height 76
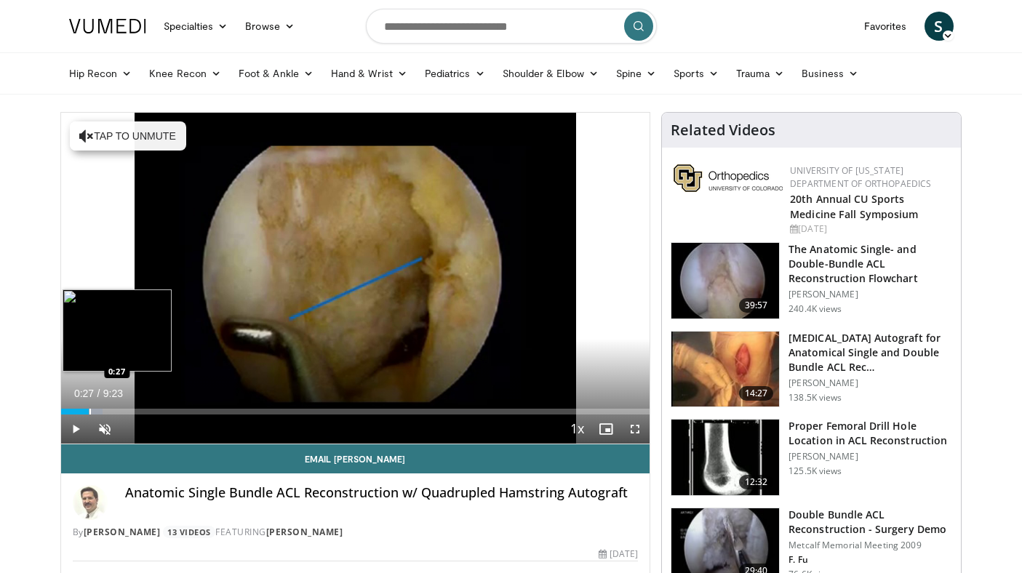
click at [89, 412] on div "Progress Bar" at bounding box center [89, 412] width 1 height 6
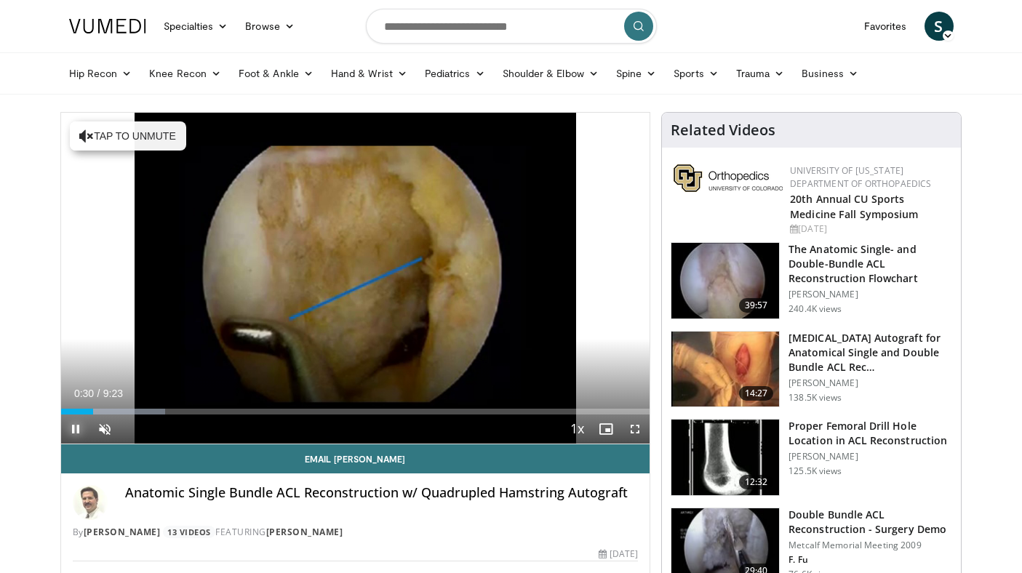
click at [72, 430] on span "Video Player" at bounding box center [75, 429] width 29 height 29
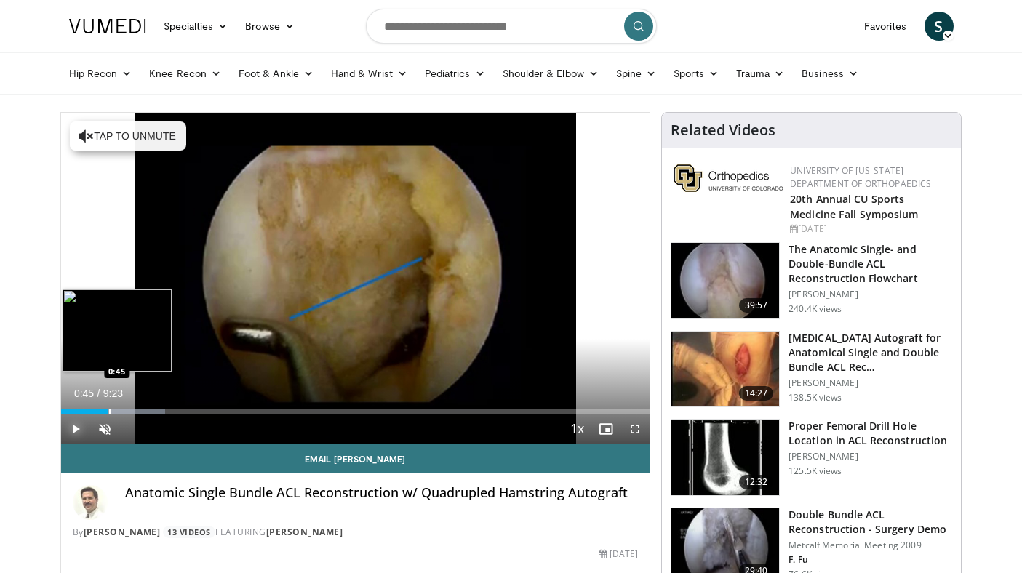
click at [109, 413] on div "Progress Bar" at bounding box center [109, 412] width 1 height 6
click at [120, 412] on div "Progress Bar" at bounding box center [120, 412] width 1 height 6
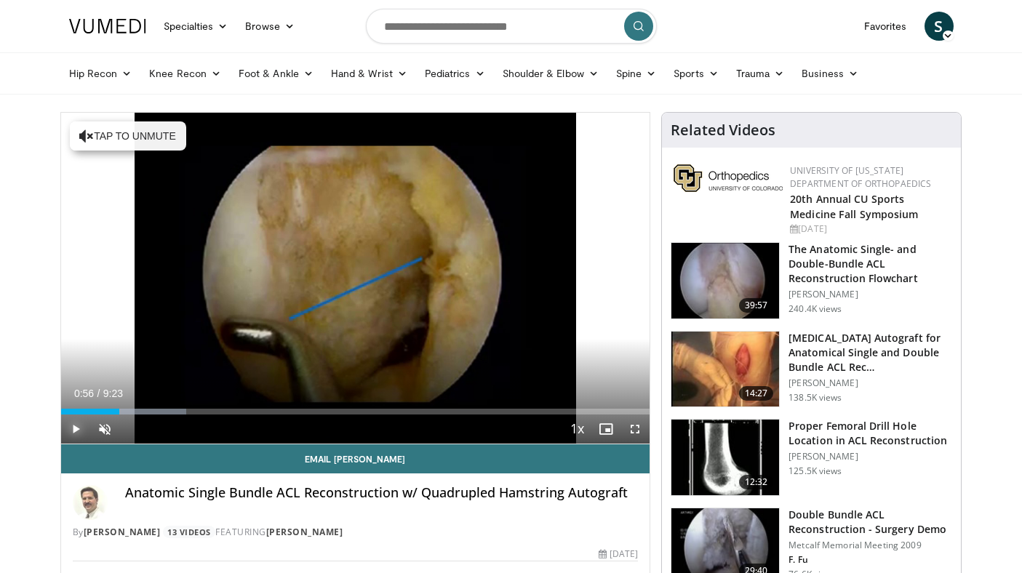
click at [72, 425] on span "Video Player" at bounding box center [75, 429] width 29 height 29
click at [140, 407] on div "Loaded : 21.31% 1:00 1:15" at bounding box center [355, 408] width 589 height 14
click at [154, 409] on div "Progress Bar" at bounding box center [154, 412] width 1 height 6
click at [173, 410] on div "Progress Bar" at bounding box center [173, 412] width 1 height 6
click at [191, 412] on div "Progress Bar" at bounding box center [191, 412] width 1 height 6
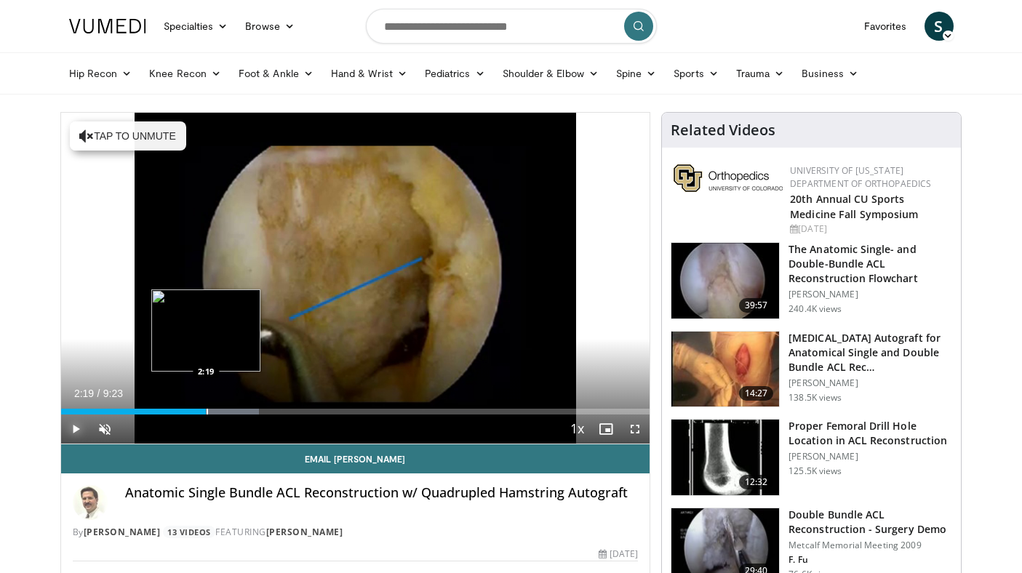
click at [207, 410] on div "Progress Bar" at bounding box center [207, 412] width 1 height 6
click at [230, 412] on div "Progress Bar" at bounding box center [230, 412] width 1 height 6
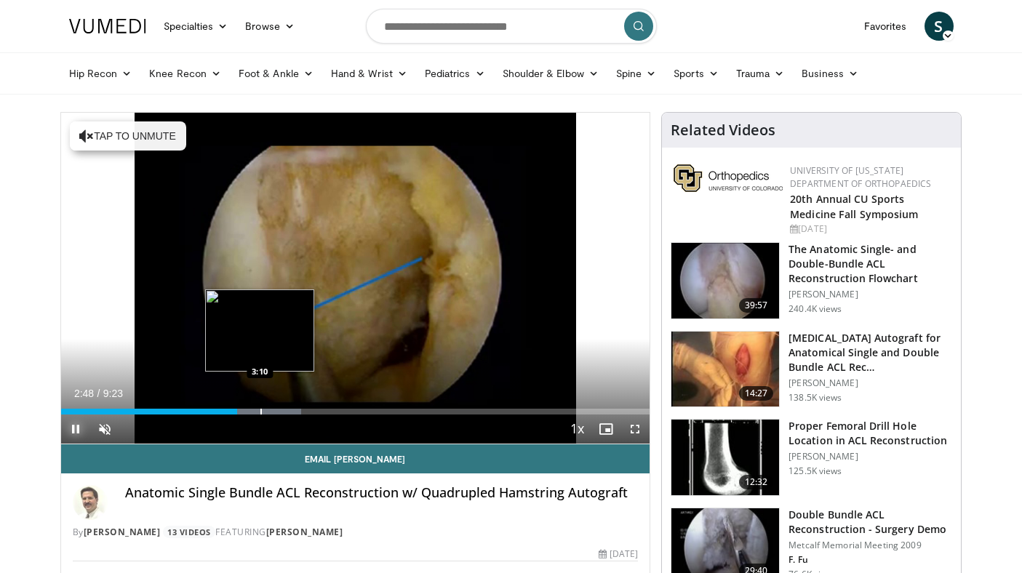
click at [260, 409] on div "Progress Bar" at bounding box center [260, 412] width 1 height 6
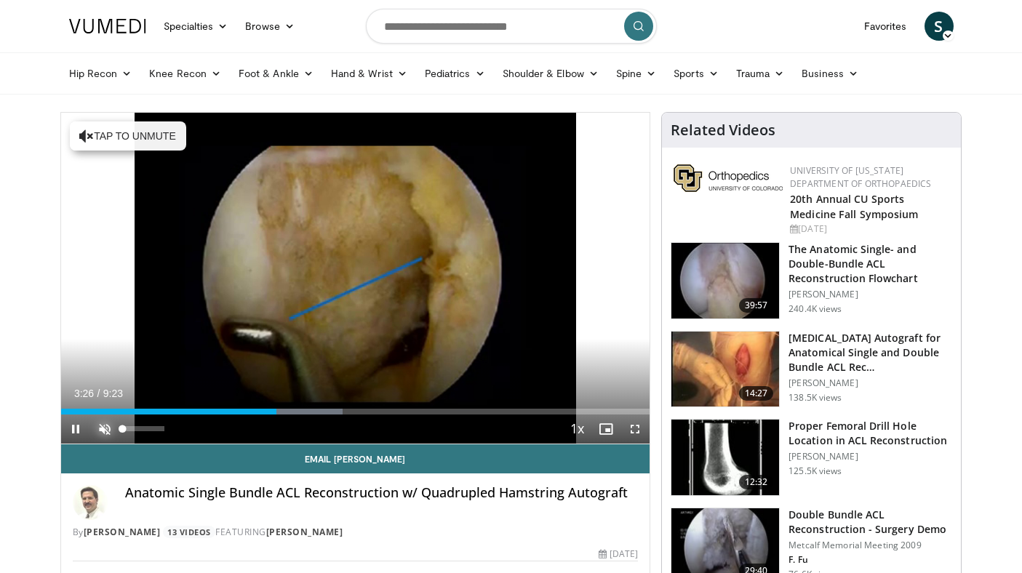
click at [106, 428] on span "Video Player" at bounding box center [104, 429] width 29 height 29
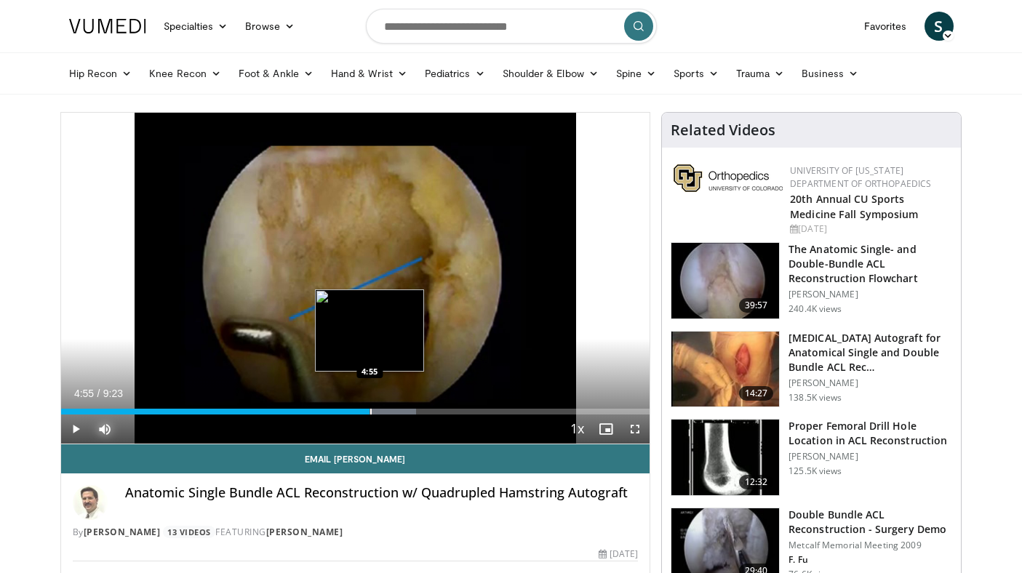
click at [370, 412] on div "Progress Bar" at bounding box center [370, 412] width 1 height 6
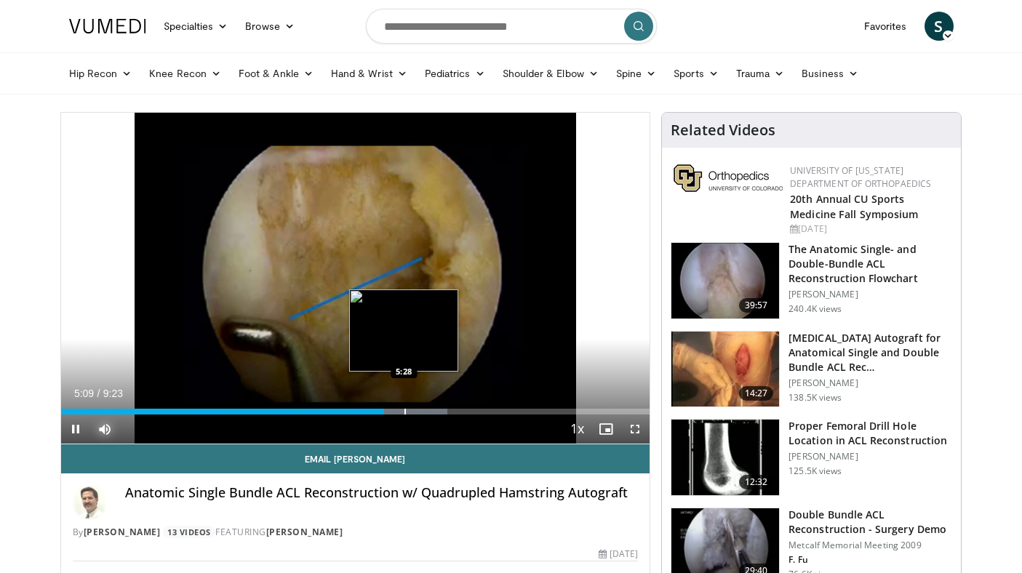
click at [404, 411] on div "Progress Bar" at bounding box center [404, 412] width 1 height 6
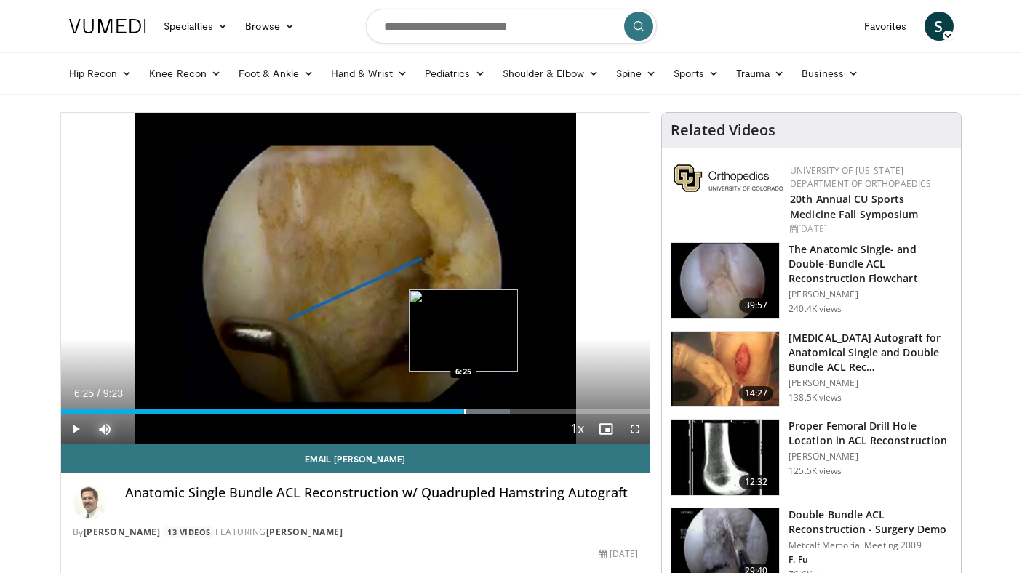
click at [464, 412] on div "Progress Bar" at bounding box center [464, 412] width 1 height 6
click at [479, 412] on div "Progress Bar" at bounding box center [479, 412] width 1 height 6
click at [491, 412] on div "Progress Bar" at bounding box center [491, 412] width 1 height 6
click at [468, 411] on div "Progress Bar" at bounding box center [468, 412] width 1 height 6
click at [492, 409] on div "Progress Bar" at bounding box center [492, 412] width 1 height 6
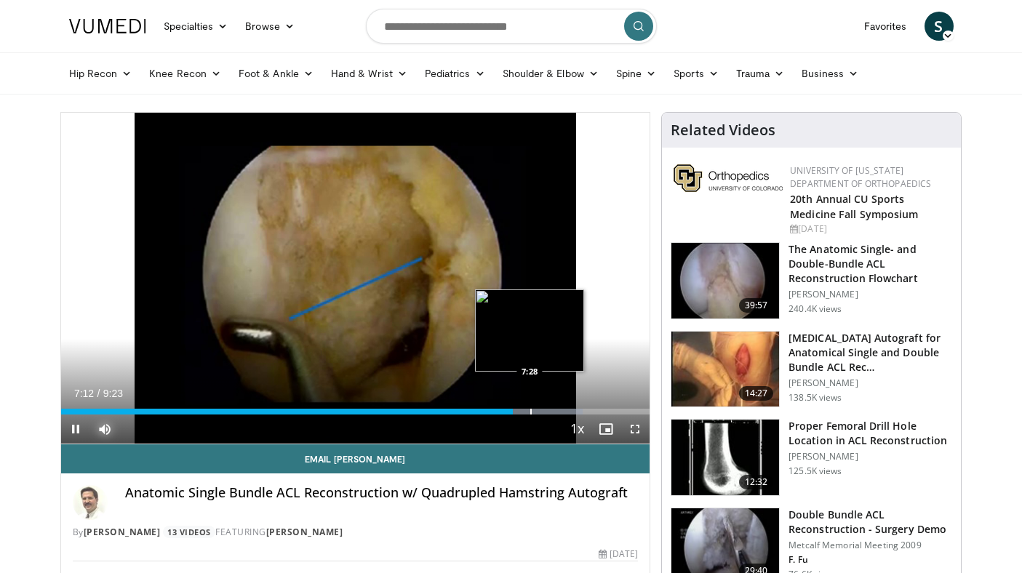
click at [530, 411] on div "Progress Bar" at bounding box center [530, 412] width 1 height 6
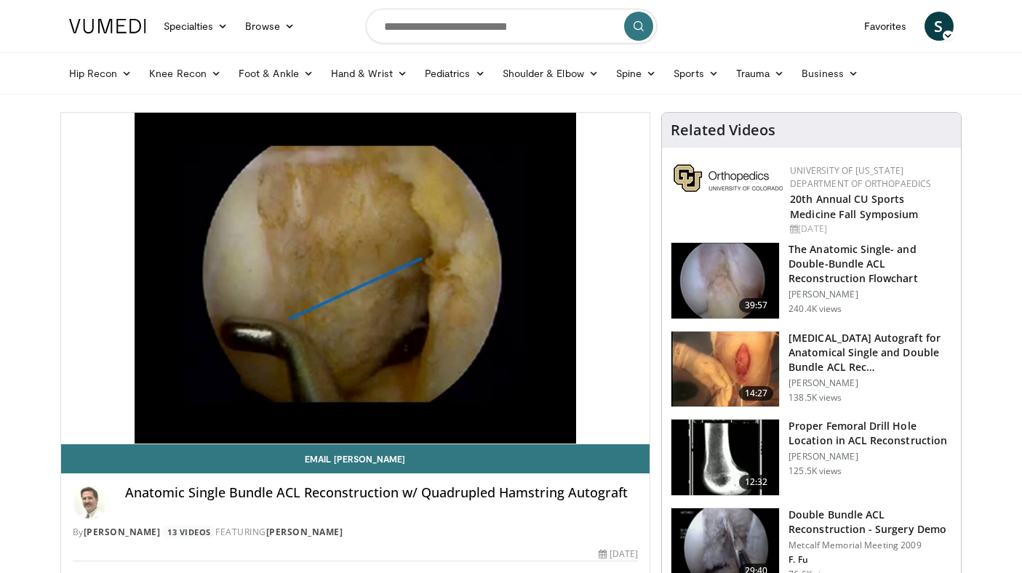
click at [547, 412] on video-js "**********" at bounding box center [355, 279] width 589 height 332
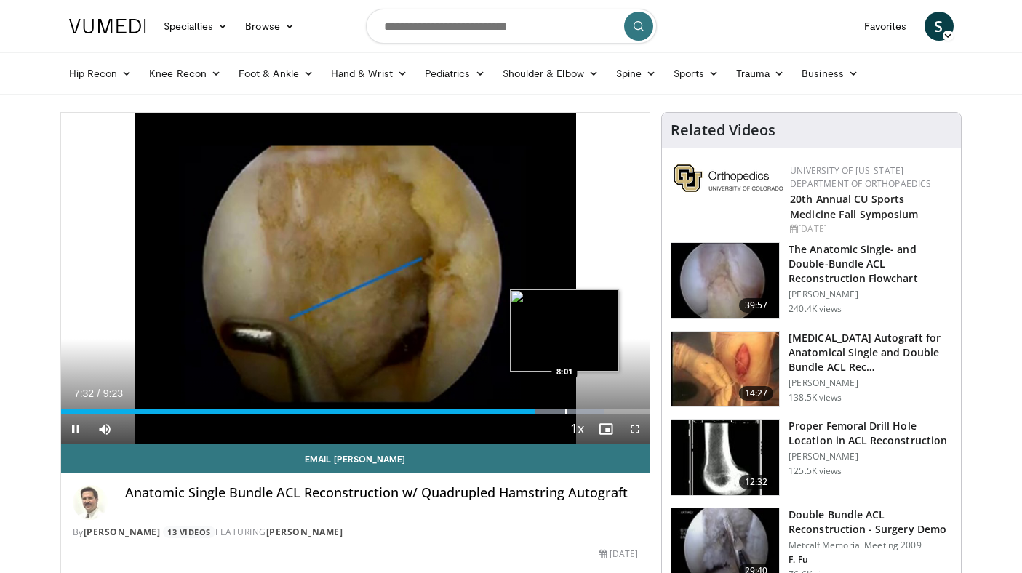
click at [565, 412] on div "Progress Bar" at bounding box center [565, 412] width 1 height 6
click at [571, 410] on div "Progress Bar" at bounding box center [571, 412] width 1 height 6
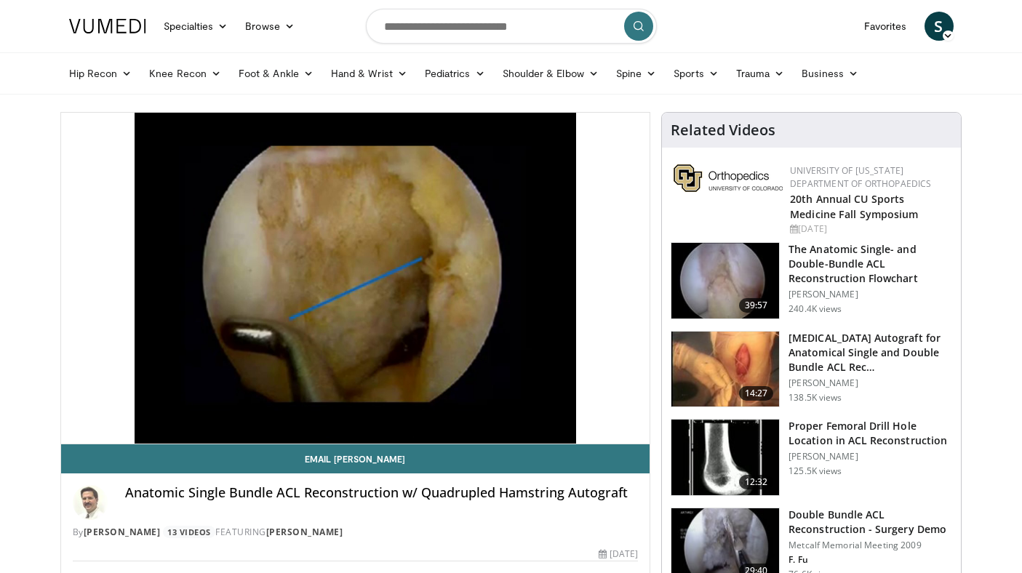
click at [580, 410] on video-js "**********" at bounding box center [355, 279] width 589 height 332
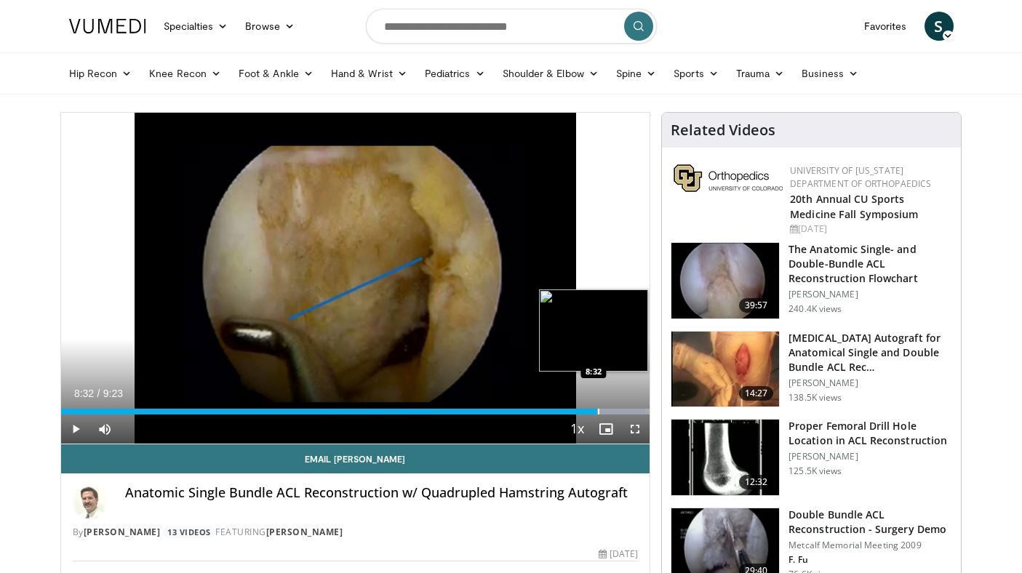
click at [598, 409] on div "Progress Bar" at bounding box center [598, 412] width 1 height 6
click at [621, 411] on div "Progress Bar" at bounding box center [621, 412] width 1 height 6
click at [636, 407] on div "Loaded : 100.00% 8:55 9:09" at bounding box center [355, 408] width 589 height 14
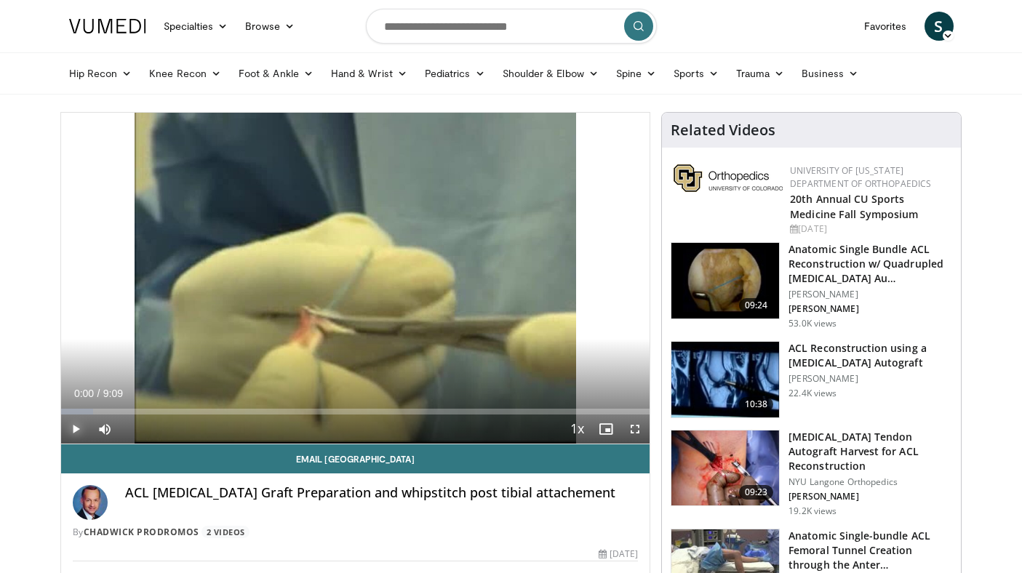
click at [82, 417] on span "Video Player" at bounding box center [75, 429] width 29 height 29
click at [93, 415] on span "Video Player" at bounding box center [104, 429] width 29 height 29
click at [116, 416] on span "Video Player" at bounding box center [104, 429] width 29 height 29
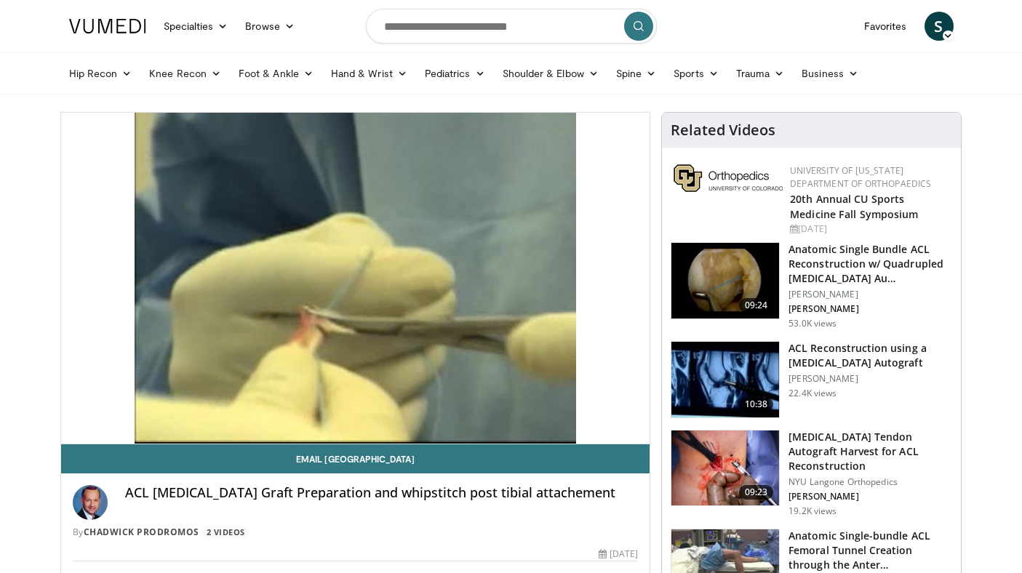
click at [116, 415] on span "Video Player" at bounding box center [104, 429] width 29 height 29
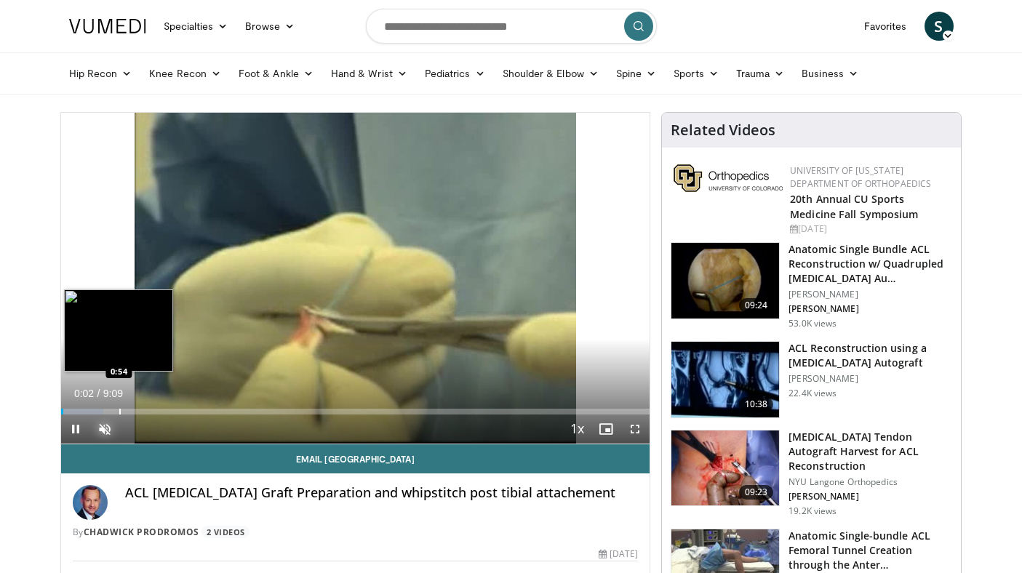
click at [119, 412] on div "Progress Bar" at bounding box center [119, 412] width 1 height 6
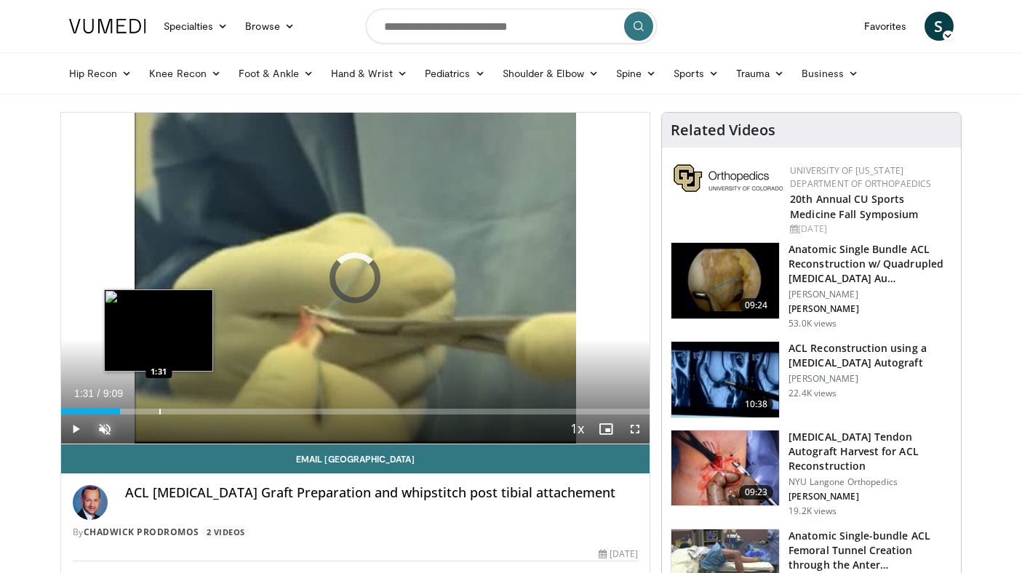
click at [159, 410] on div "Progress Bar" at bounding box center [159, 412] width 1 height 6
